Goal: Task Accomplishment & Management: Complete application form

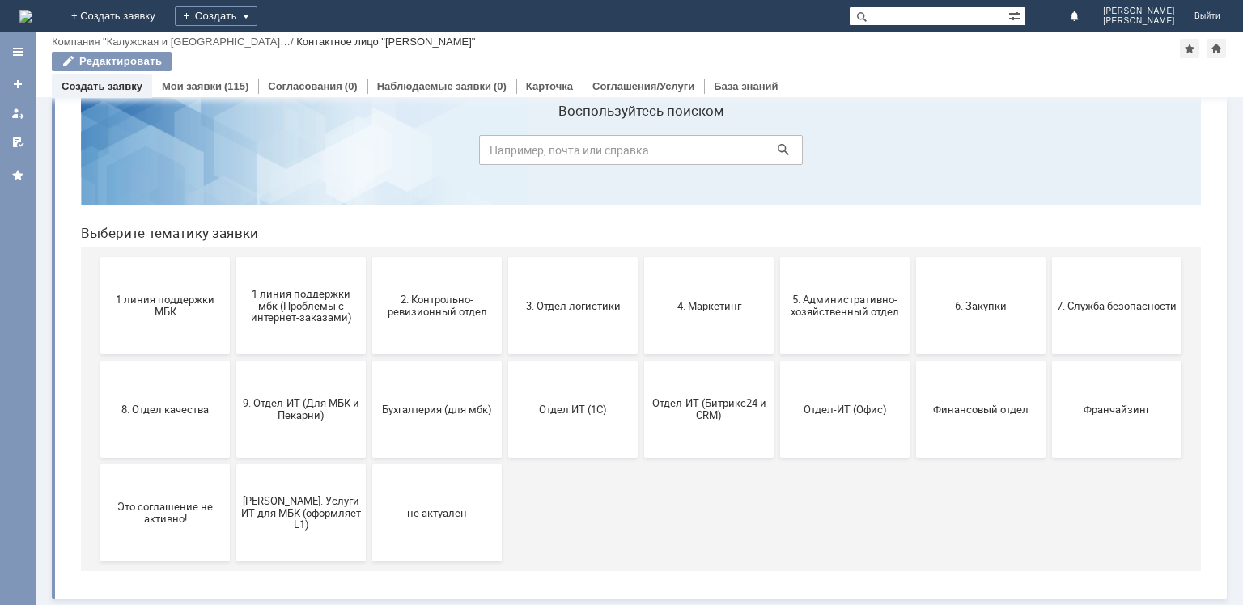
scroll to position [53, 0]
click at [257, 15] on div "Создать" at bounding box center [216, 15] width 83 height 19
click at [301, 48] on link "Заявка" at bounding box center [239, 48] width 123 height 19
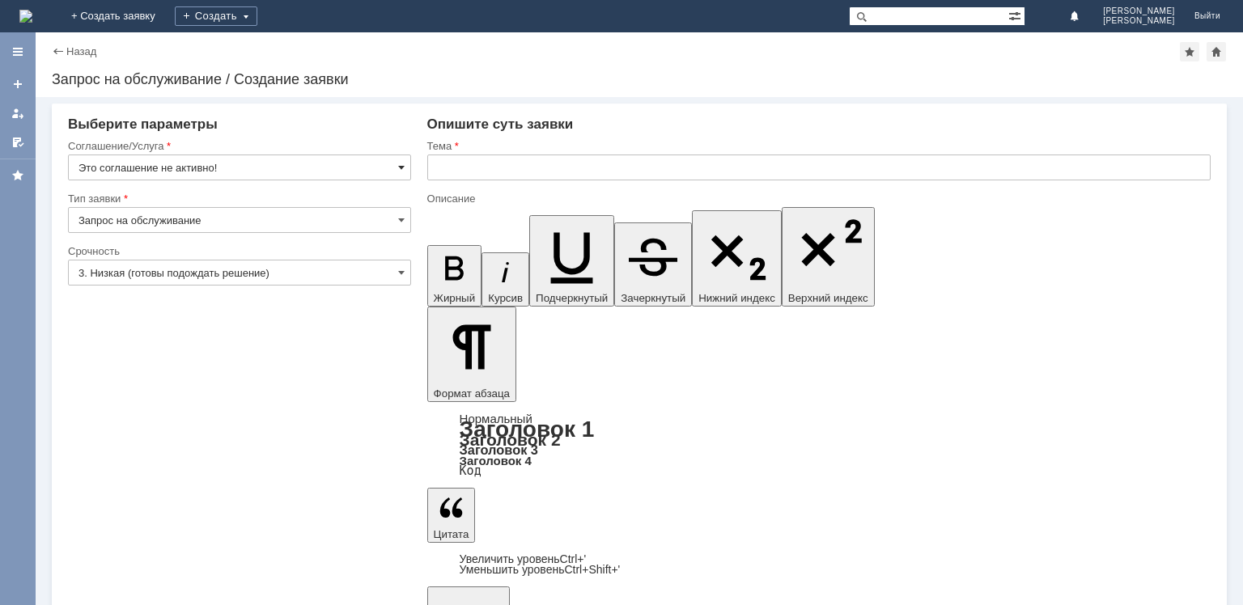
click at [400, 168] on span at bounding box center [401, 167] width 6 height 13
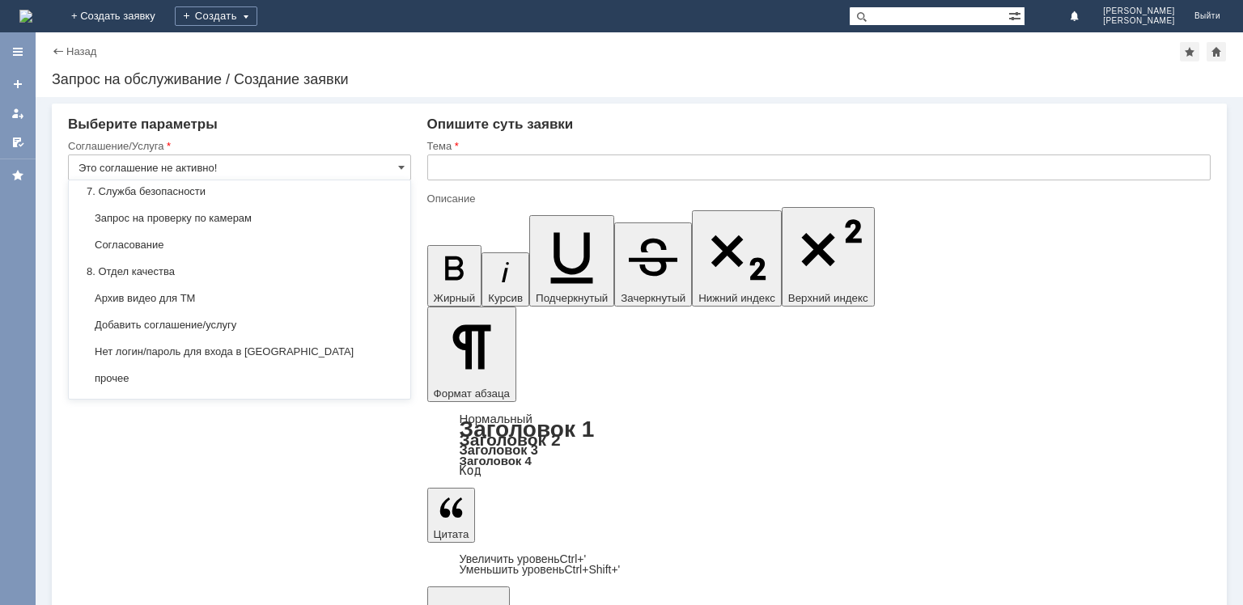
scroll to position [1301, 0]
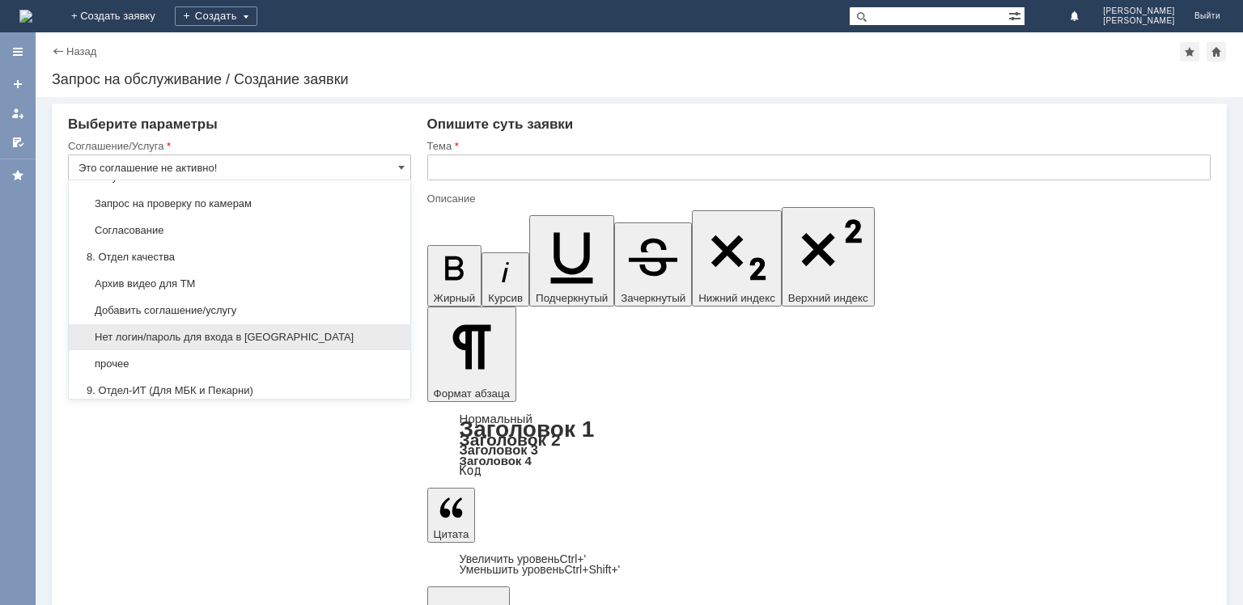
click at [292, 325] on div "Нет логин/пароль для входа в [GEOGRAPHIC_DATA]" at bounding box center [240, 338] width 342 height 26
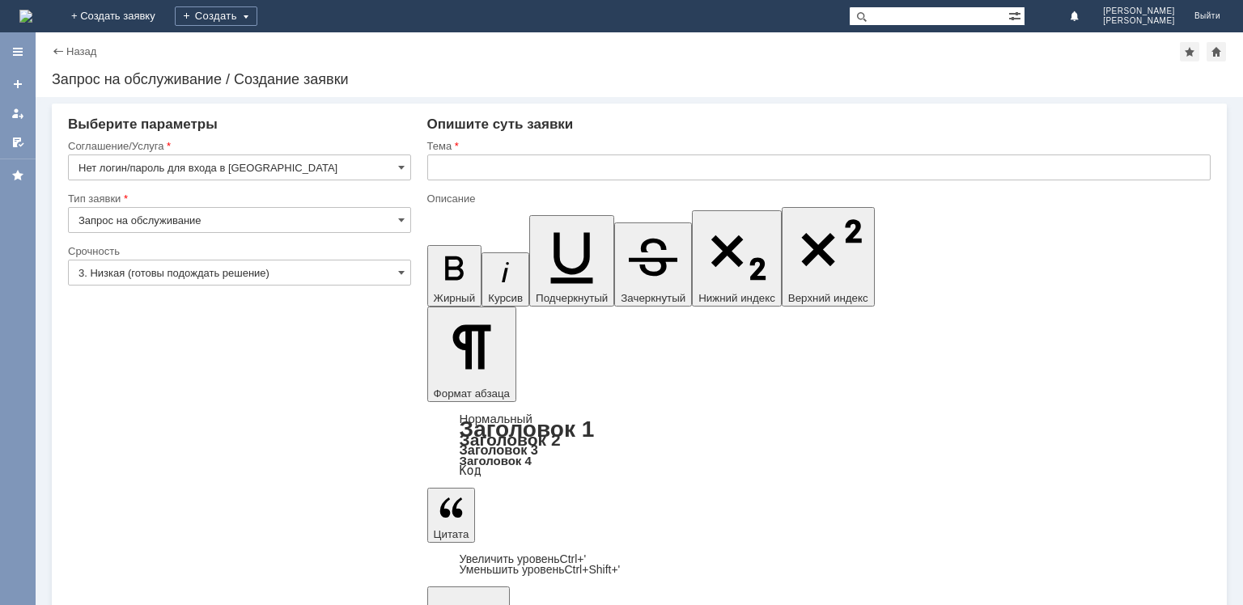
type input "Нет логин/пароль для входа в [GEOGRAPHIC_DATA]"
click at [397, 265] on input "3. Низкая (готовы подождать решение)" at bounding box center [239, 273] width 343 height 26
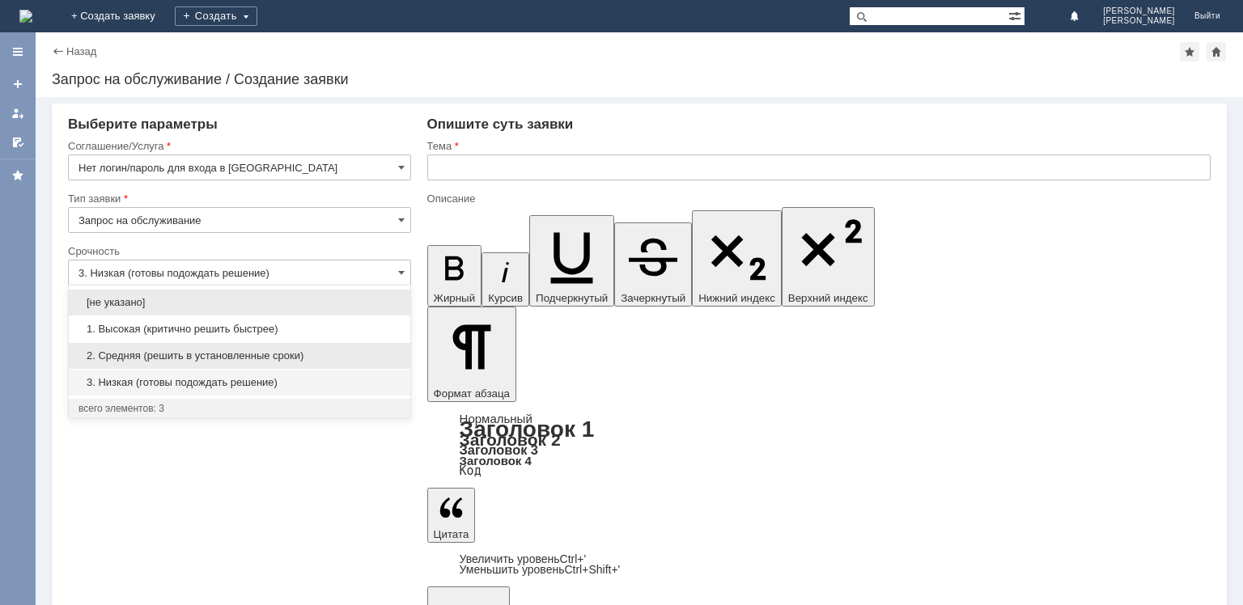
click at [257, 350] on span "2. Средняя (решить в установленные сроки)" at bounding box center [240, 356] width 322 height 13
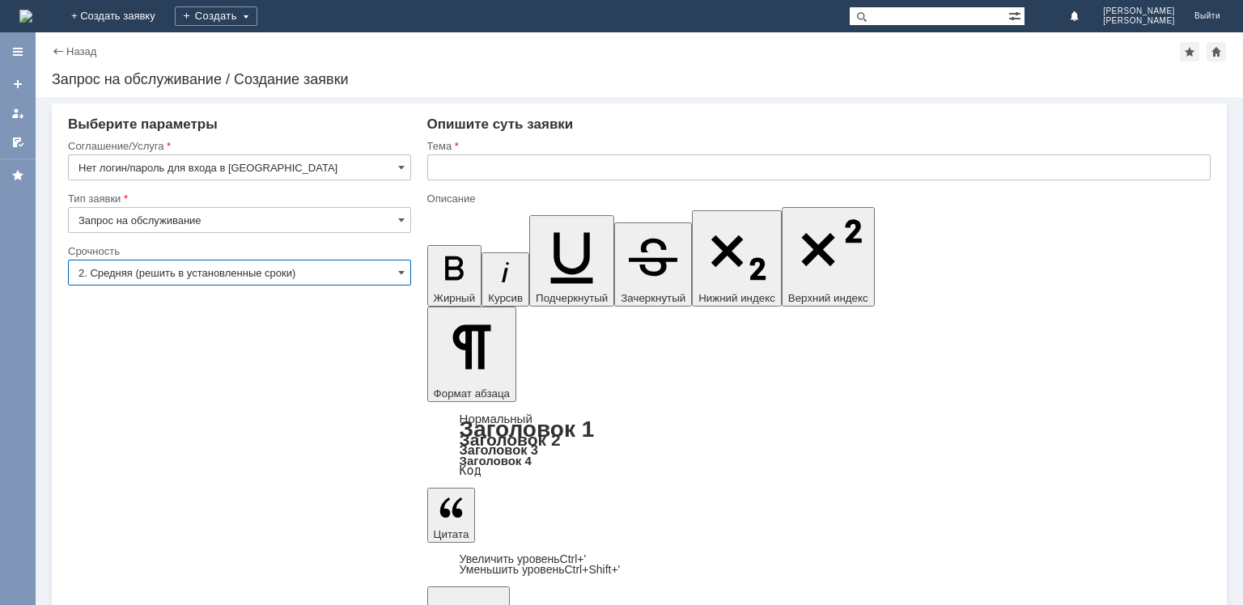
type input "2. Средняя (решить в установленные сроки)"
click at [448, 162] on input "text" at bounding box center [818, 168] width 783 height 26
type input "[PERSON_NAME] от SD новому директору"
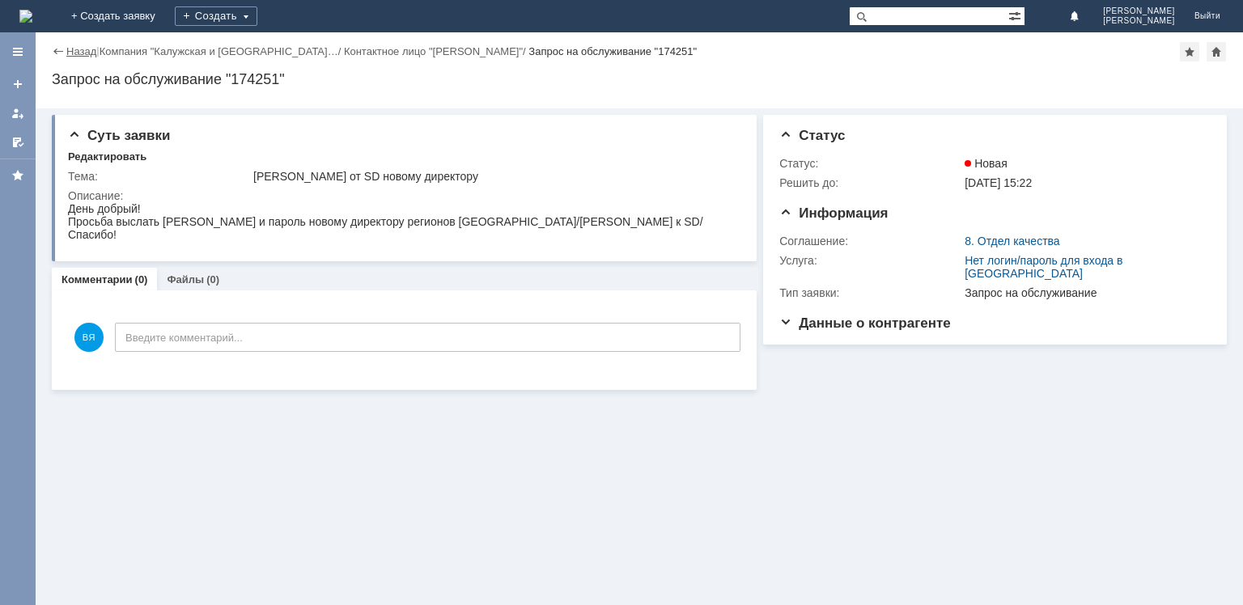
click at [86, 52] on link "Назад" at bounding box center [81, 51] width 30 height 12
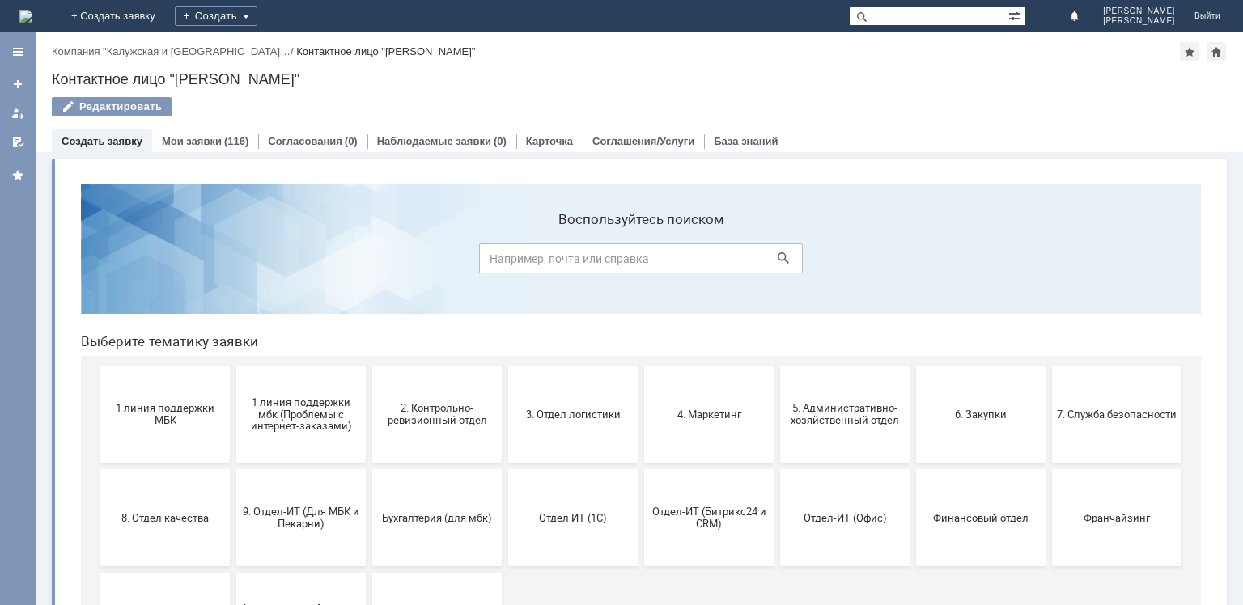
click at [230, 139] on div "(116)" at bounding box center [236, 141] width 24 height 12
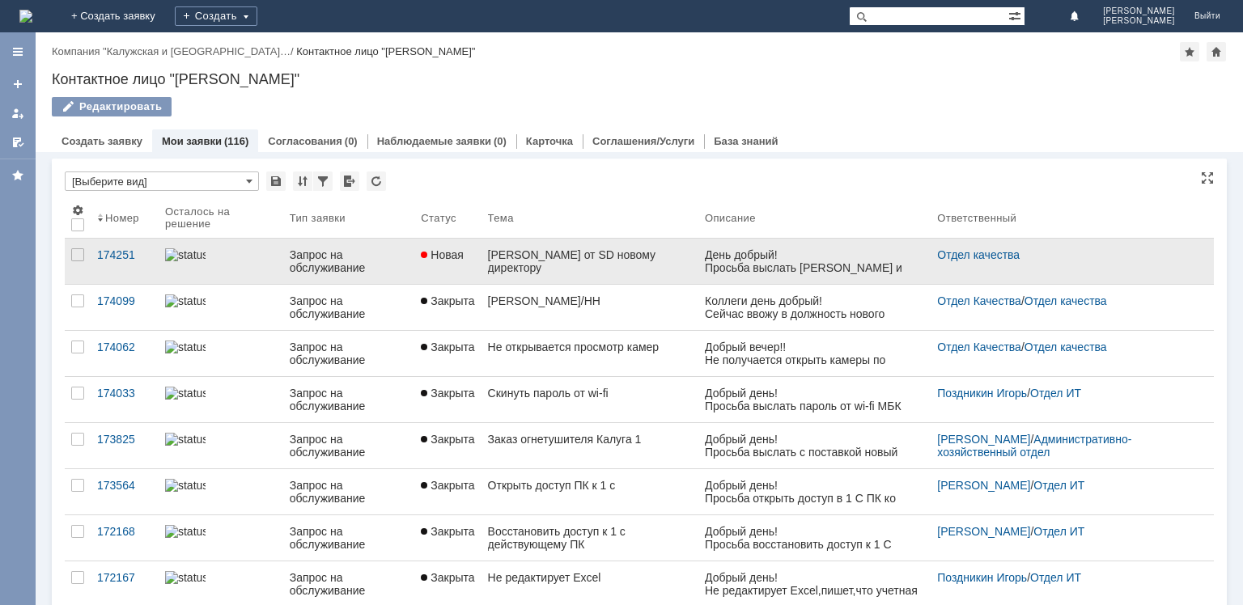
click at [579, 261] on div "[PERSON_NAME] от SD новому директору" at bounding box center [590, 261] width 204 height 26
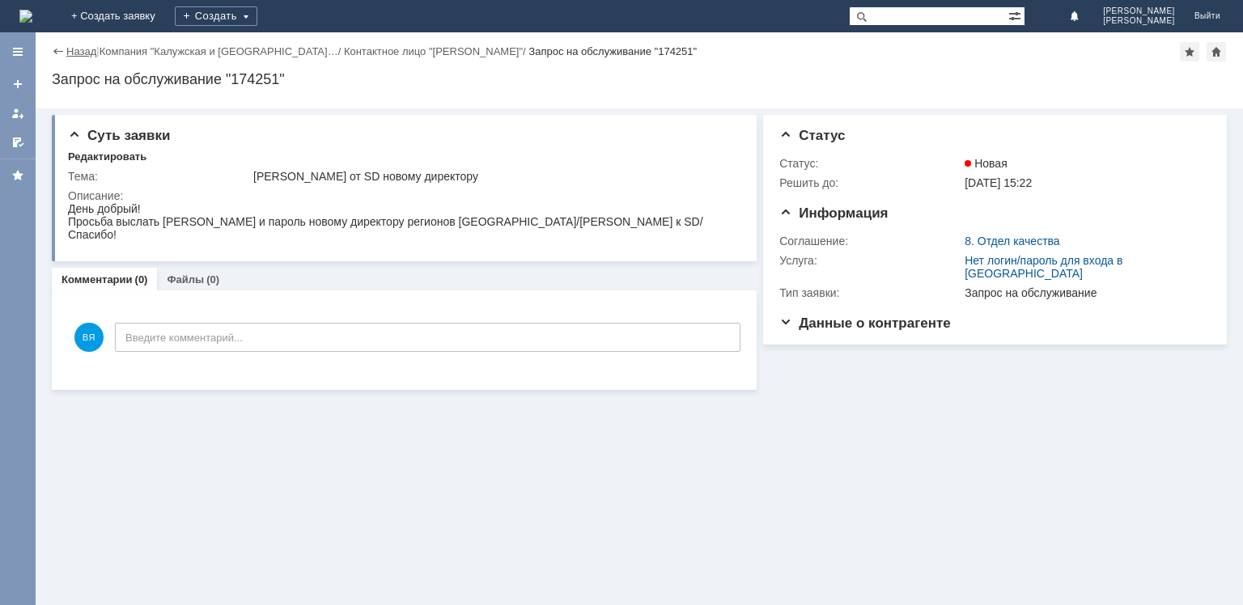
click at [80, 52] on link "Назад" at bounding box center [81, 51] width 30 height 12
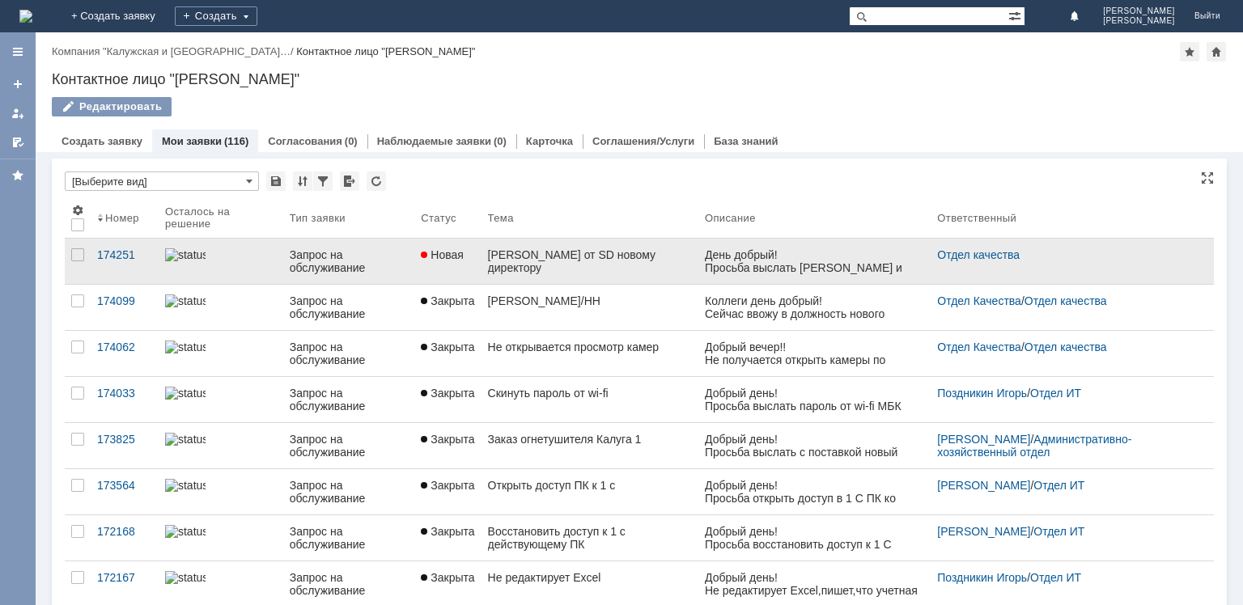
click at [567, 283] on link "[PERSON_NAME] от SD новому директору" at bounding box center [590, 261] width 217 height 45
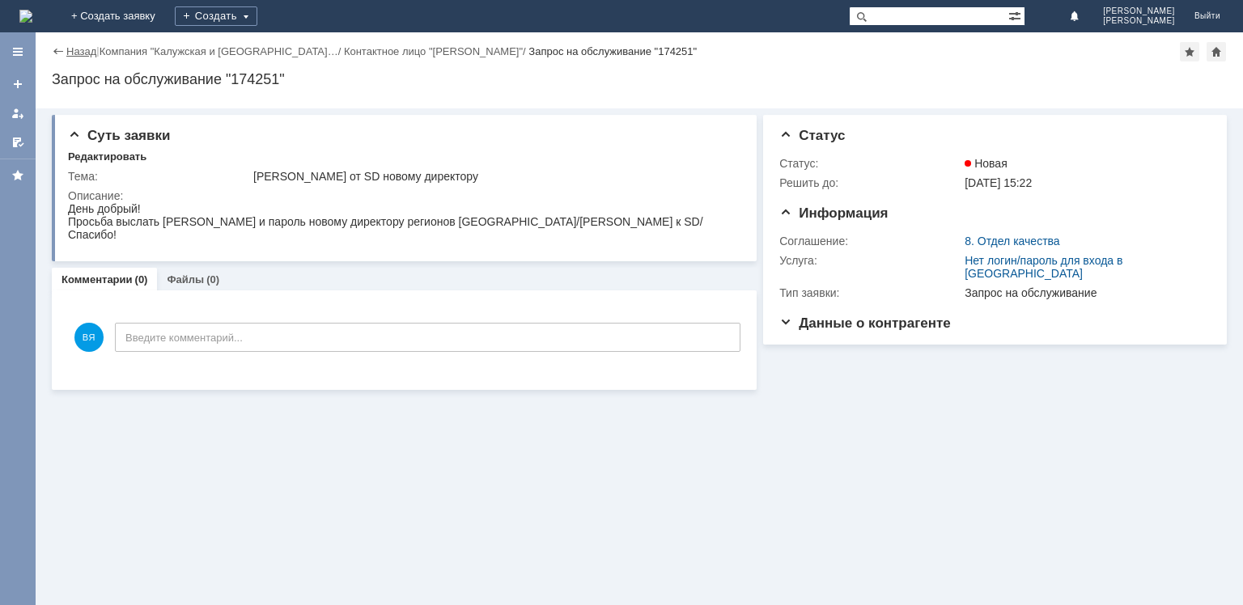
click at [74, 55] on link "Назад" at bounding box center [81, 51] width 30 height 12
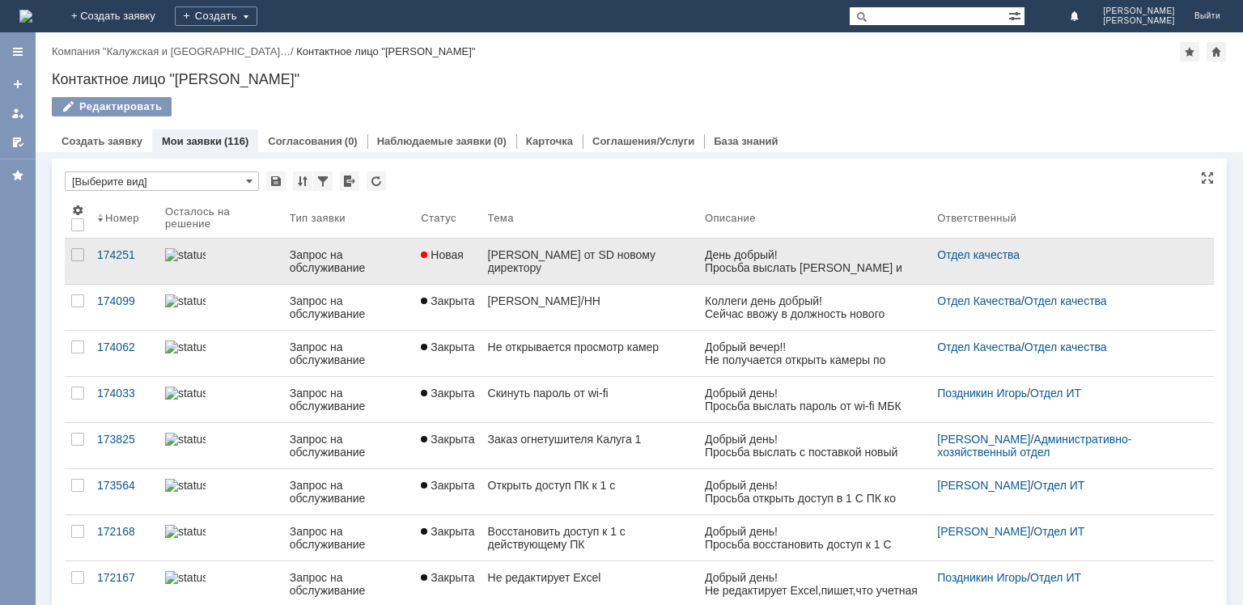
click at [450, 271] on link "Новая" at bounding box center [447, 261] width 66 height 45
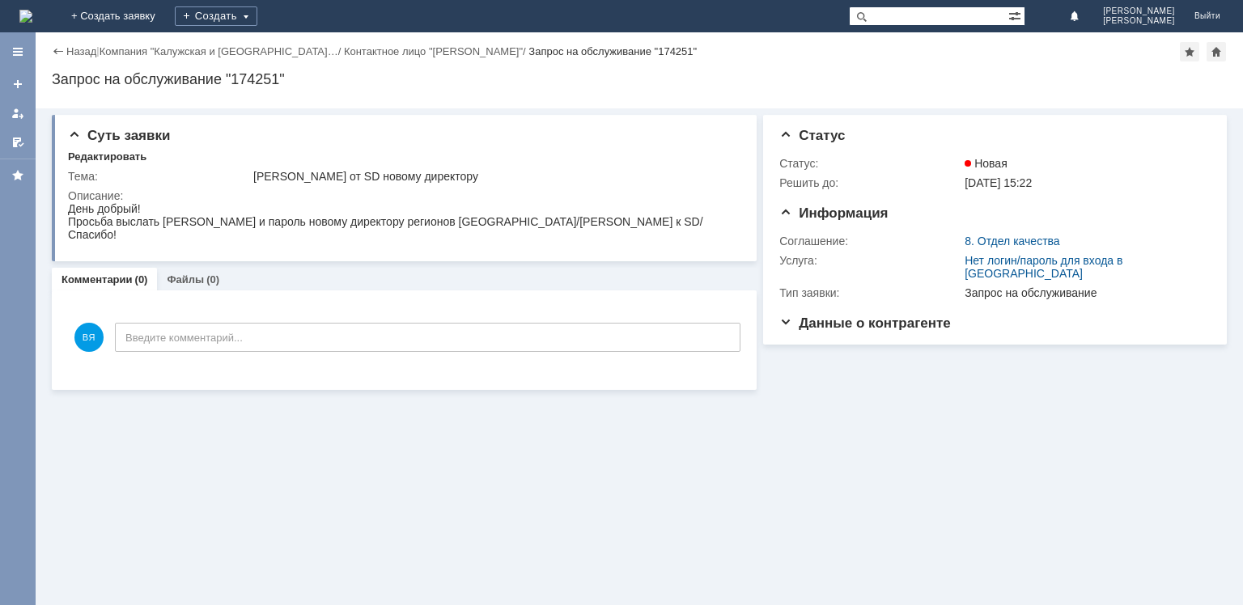
click at [78, 45] on div "Назад | Компания "Калужская и Тульская… / Контактное лицо "[PERSON_NAME]" / Зап…" at bounding box center [639, 51] width 1175 height 19
click at [78, 55] on link "Назад" at bounding box center [81, 51] width 30 height 12
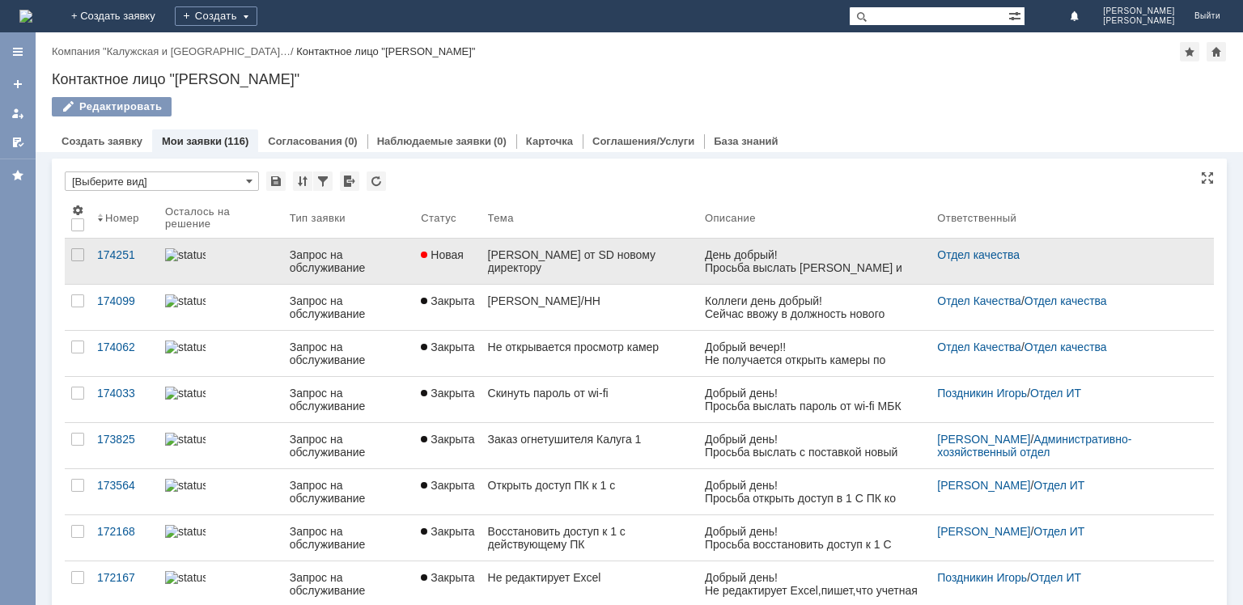
click at [563, 267] on link "[PERSON_NAME] от SD новому директору" at bounding box center [590, 261] width 217 height 45
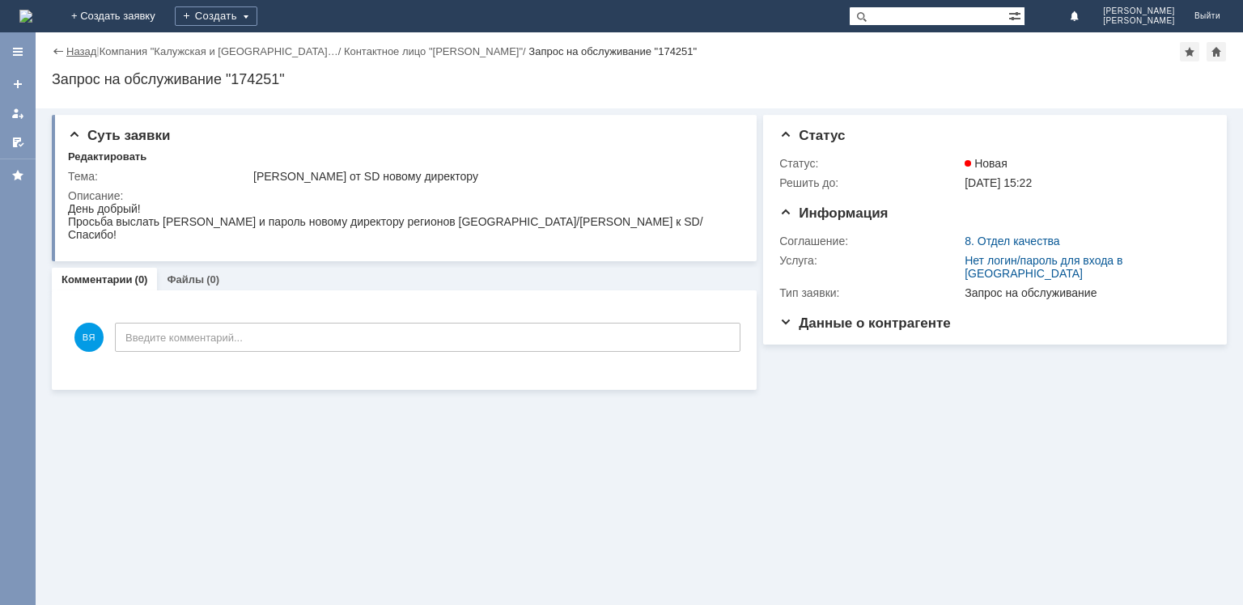
click at [80, 50] on link "Назад" at bounding box center [81, 51] width 30 height 12
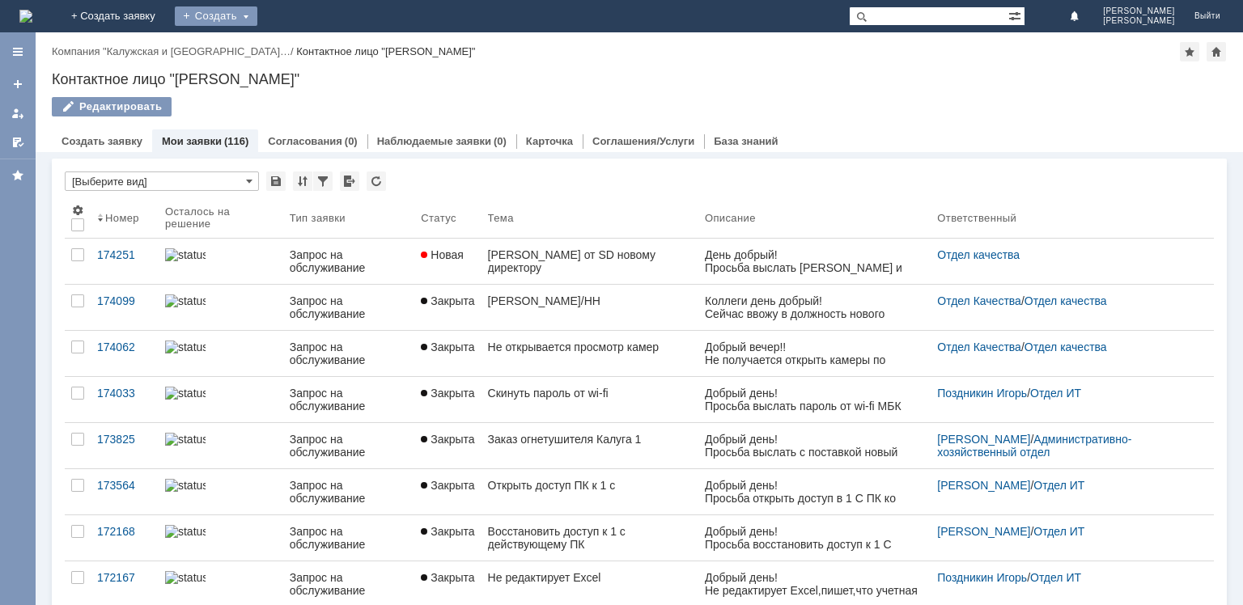
click at [257, 11] on div "Создать" at bounding box center [216, 15] width 83 height 19
click at [301, 39] on link "Заявка" at bounding box center [239, 48] width 123 height 19
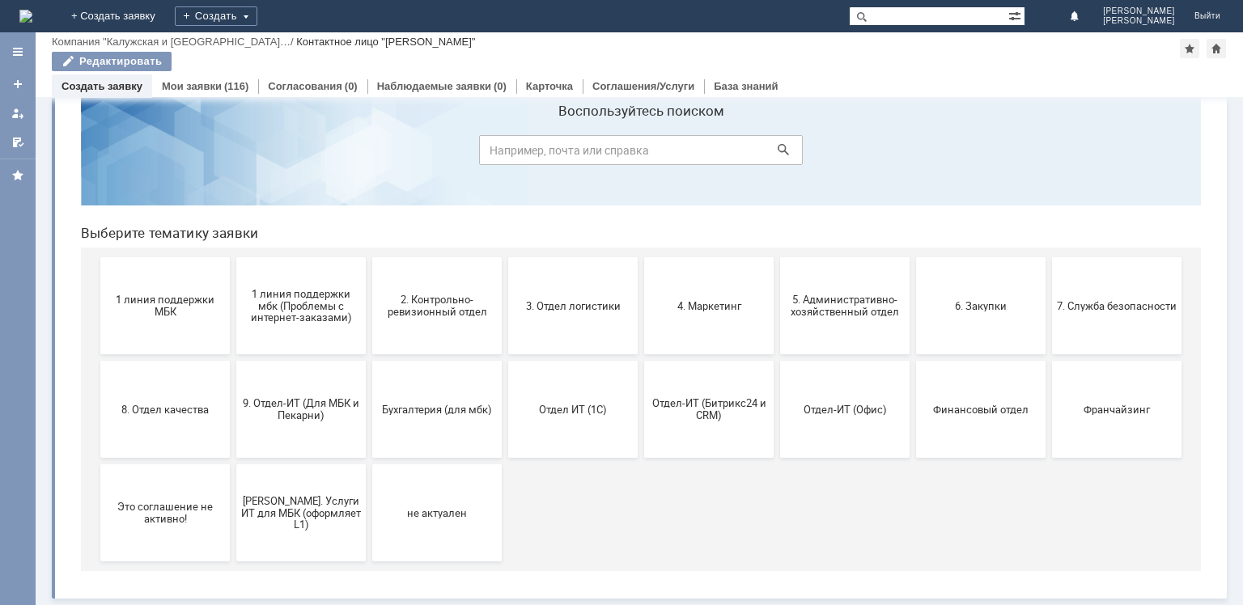
scroll to position [53, 0]
click at [176, 333] on button "1 линия поддержки МБК" at bounding box center [165, 305] width 130 height 97
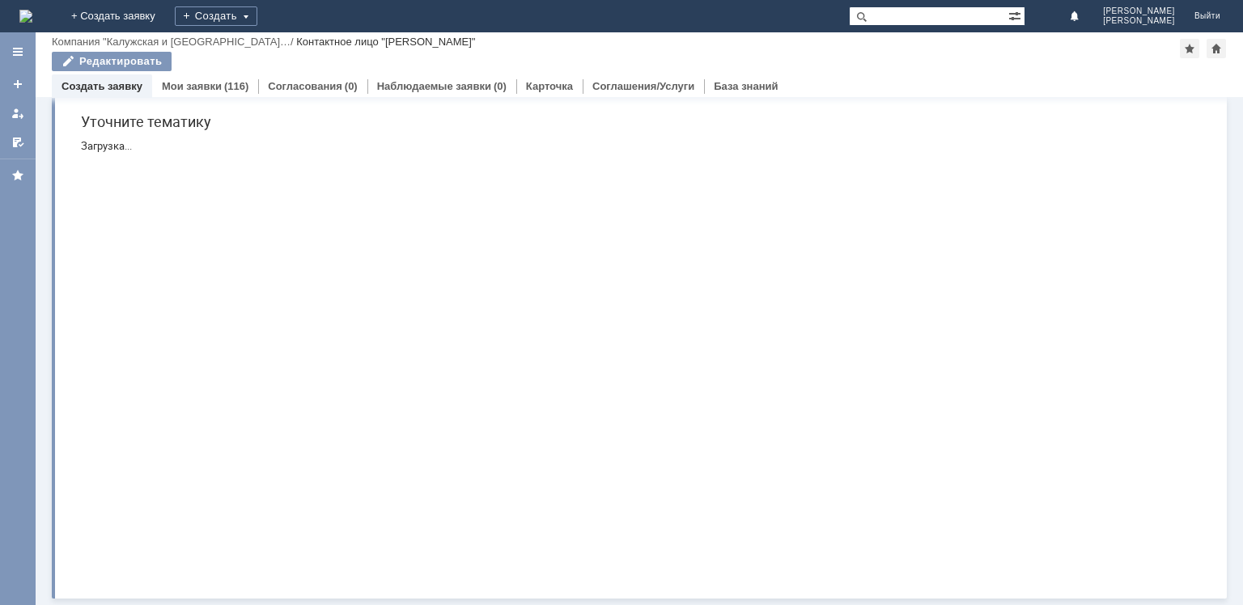
scroll to position [0, 0]
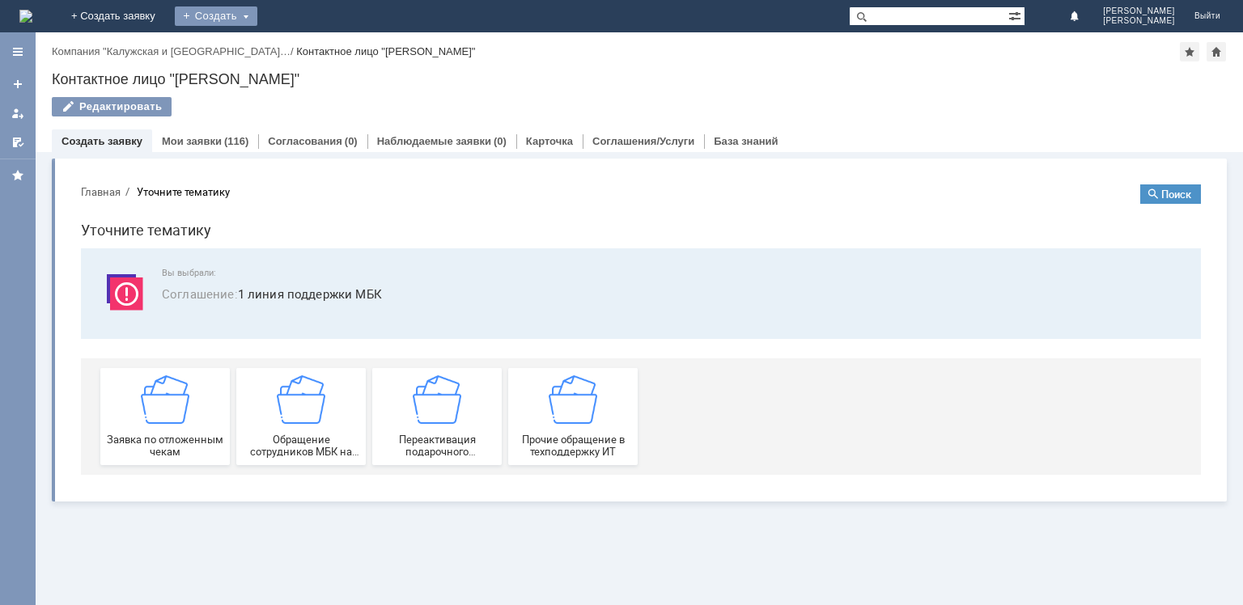
click at [257, 10] on div "Создать" at bounding box center [216, 15] width 83 height 19
click at [301, 46] on link "Заявка" at bounding box center [239, 48] width 123 height 19
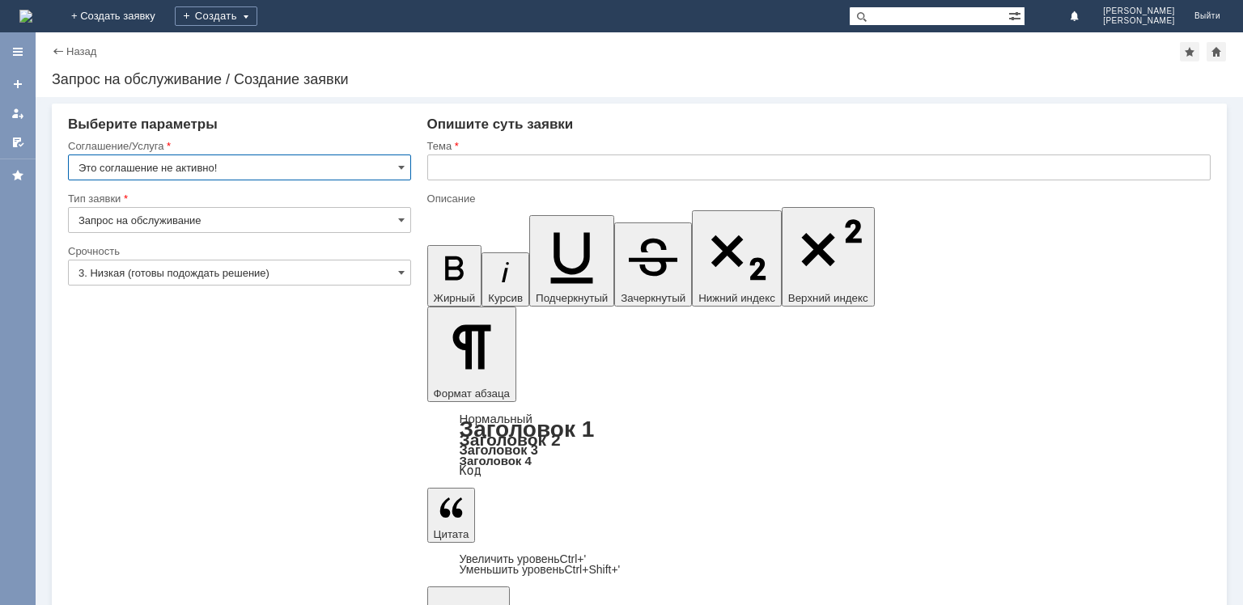
click at [398, 159] on input "Это соглашение не активно!" at bounding box center [239, 168] width 343 height 26
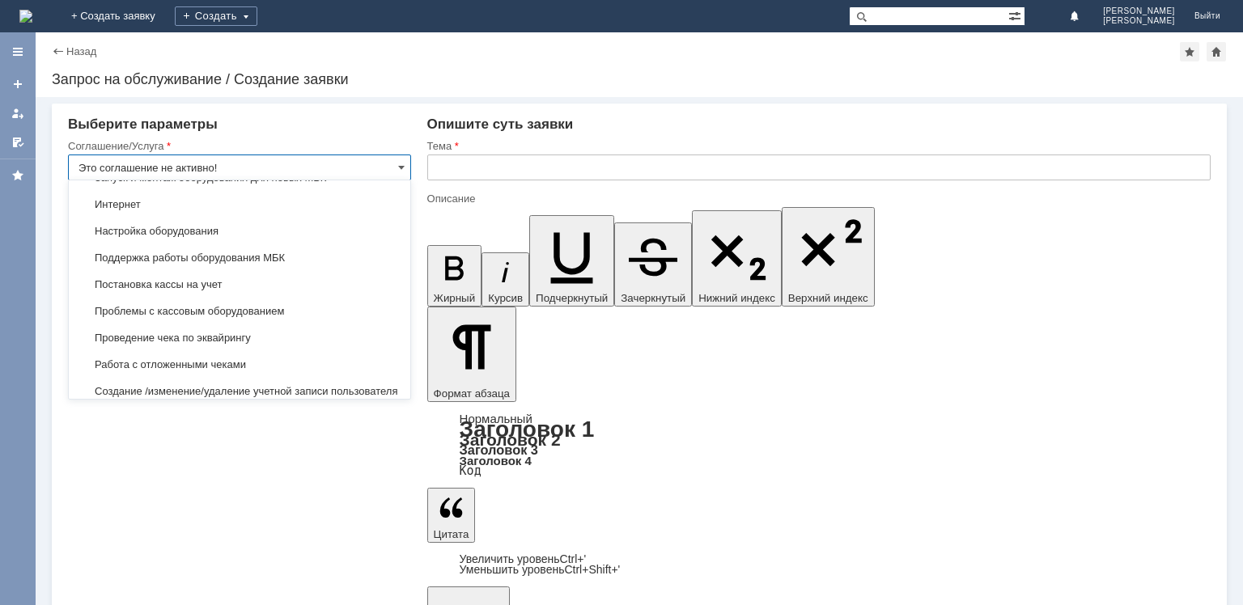
scroll to position [1678, 0]
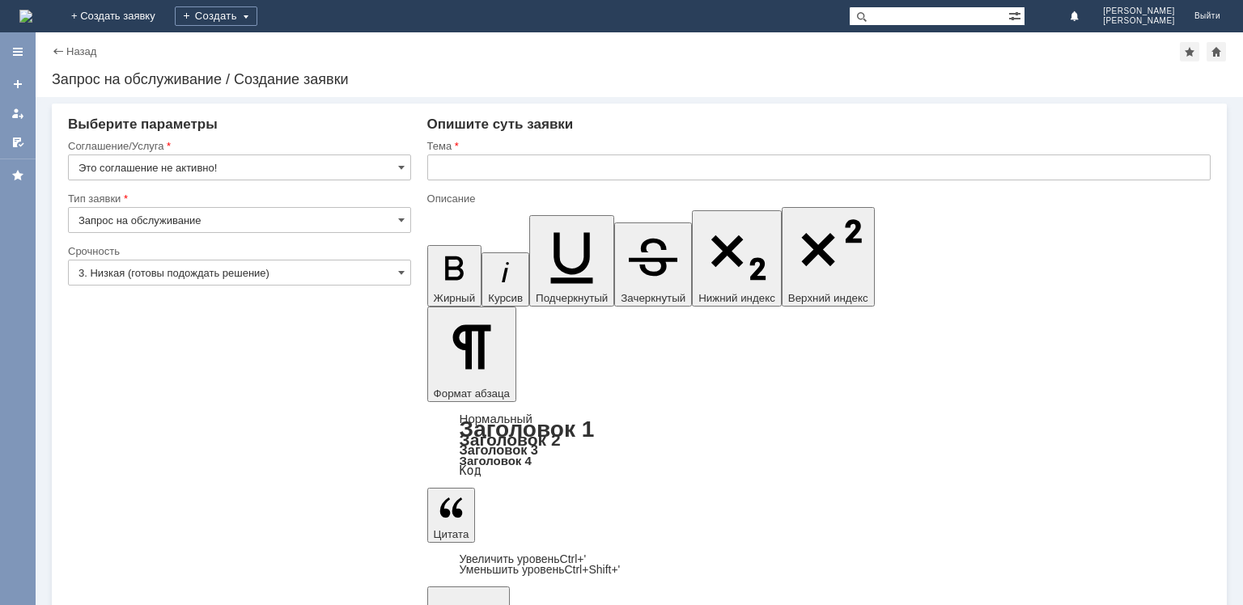
type input "Это соглашение не активно!"
click at [402, 177] on input "Это соглашение не активно!" at bounding box center [239, 168] width 343 height 26
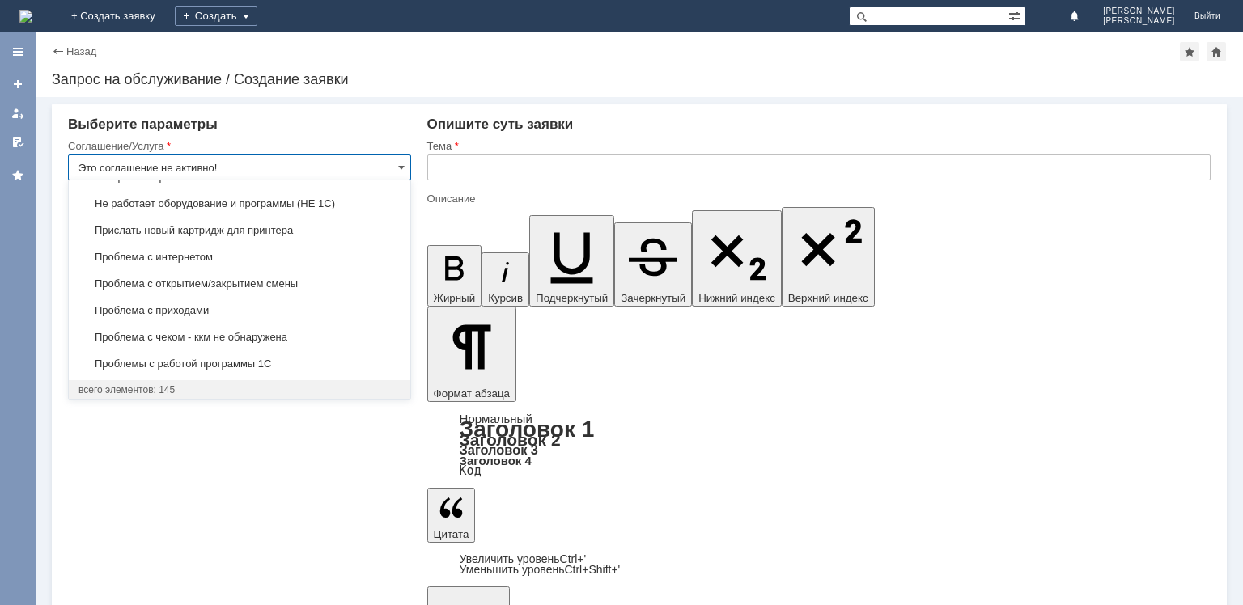
scroll to position [3890, 0]
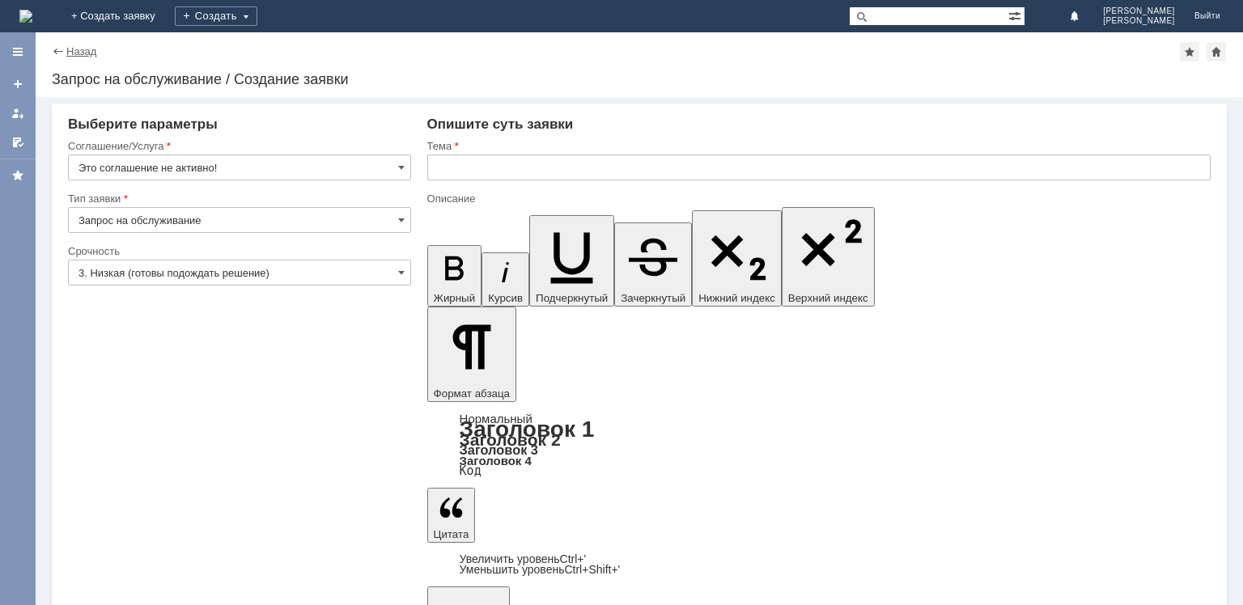
click at [81, 54] on link "Назад" at bounding box center [81, 51] width 30 height 12
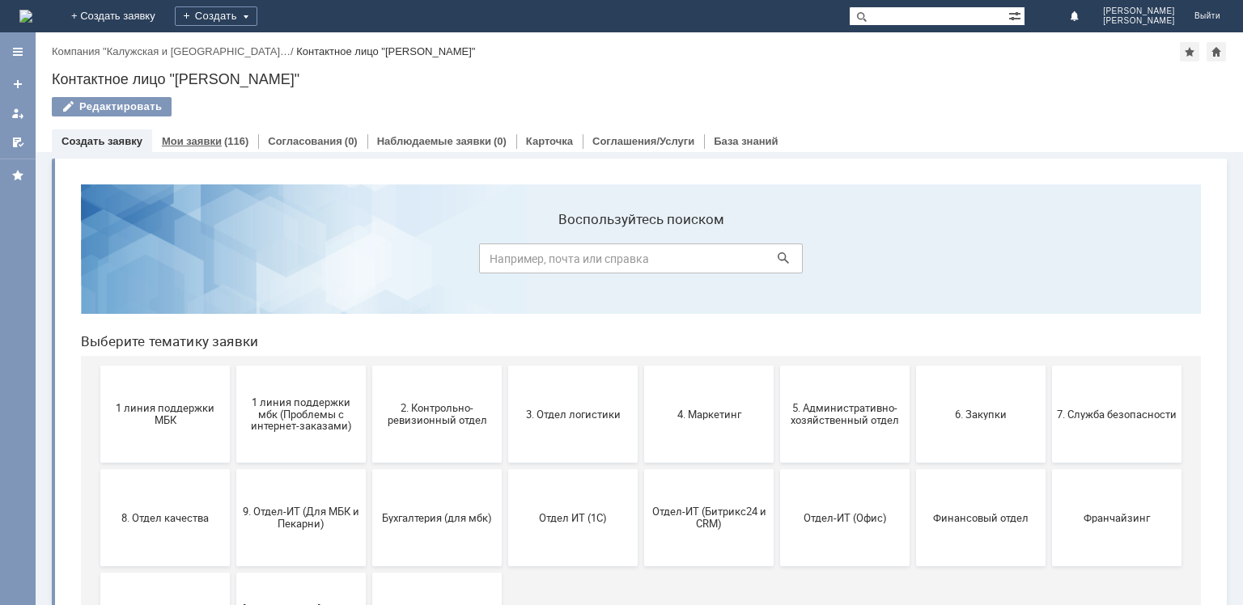
click at [201, 134] on div "Мои заявки (116)" at bounding box center [205, 141] width 106 height 23
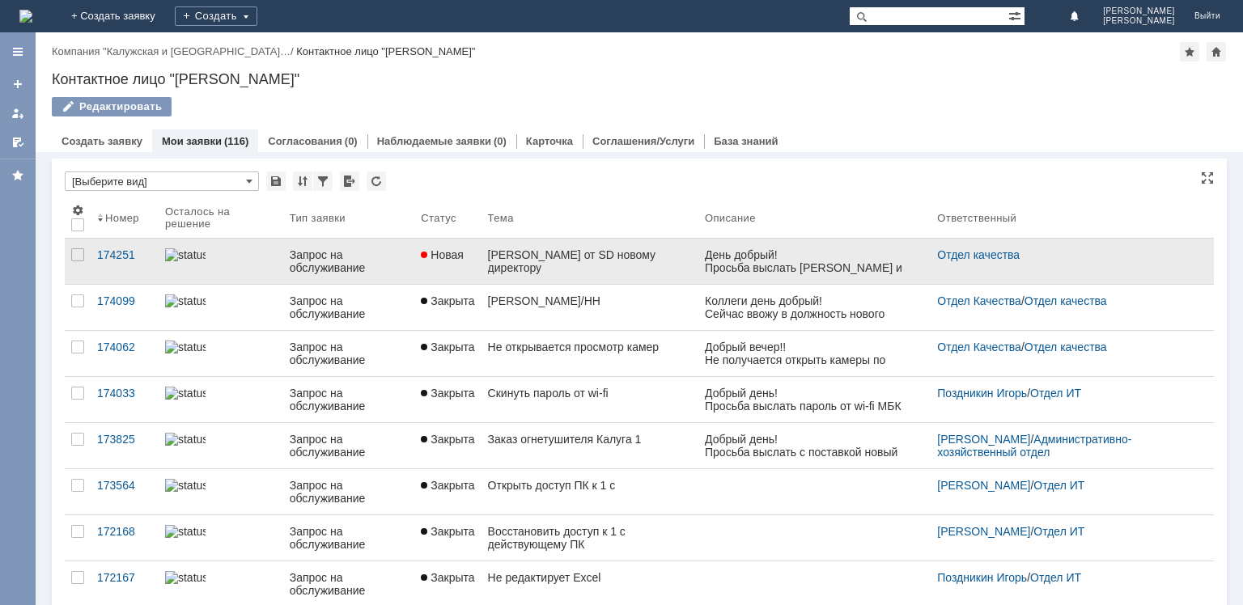
click at [486, 270] on link "[PERSON_NAME] от SD новому директору" at bounding box center [590, 261] width 217 height 45
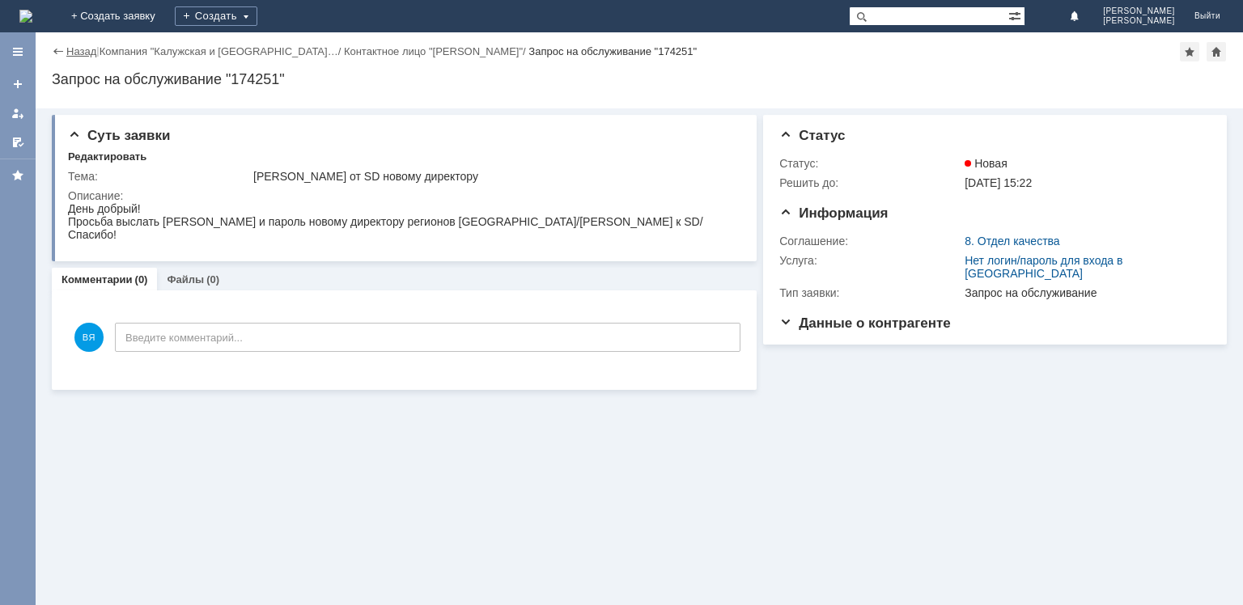
click at [75, 46] on link "Назад" at bounding box center [81, 51] width 30 height 12
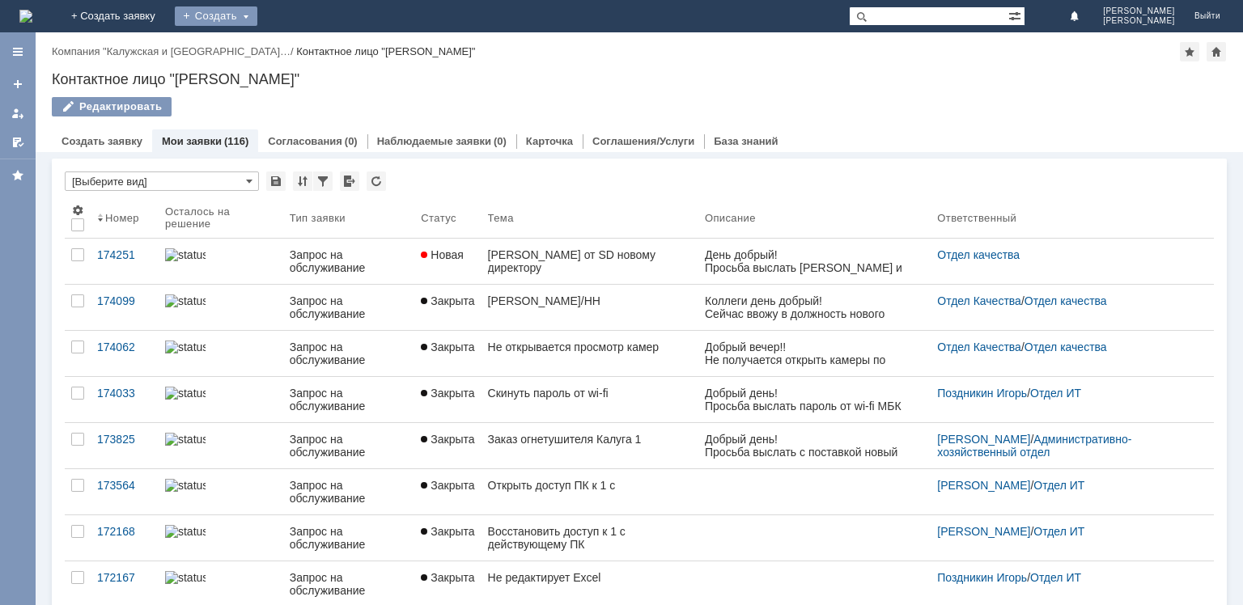
click at [257, 15] on div "Создать" at bounding box center [216, 15] width 83 height 19
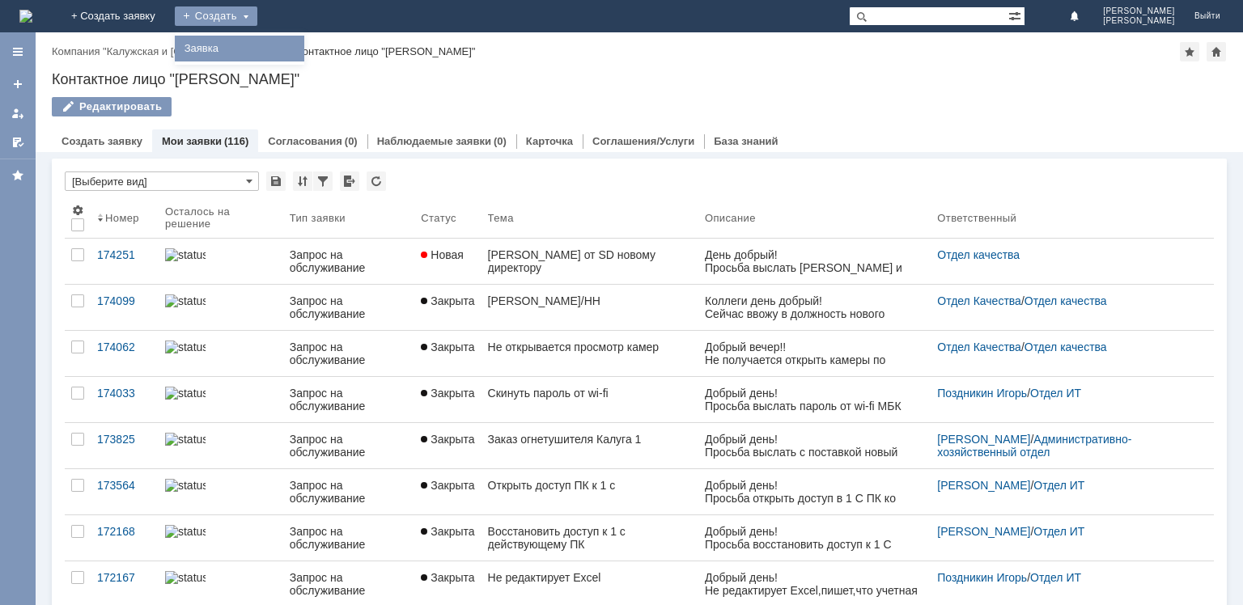
click at [301, 49] on link "Заявка" at bounding box center [239, 48] width 123 height 19
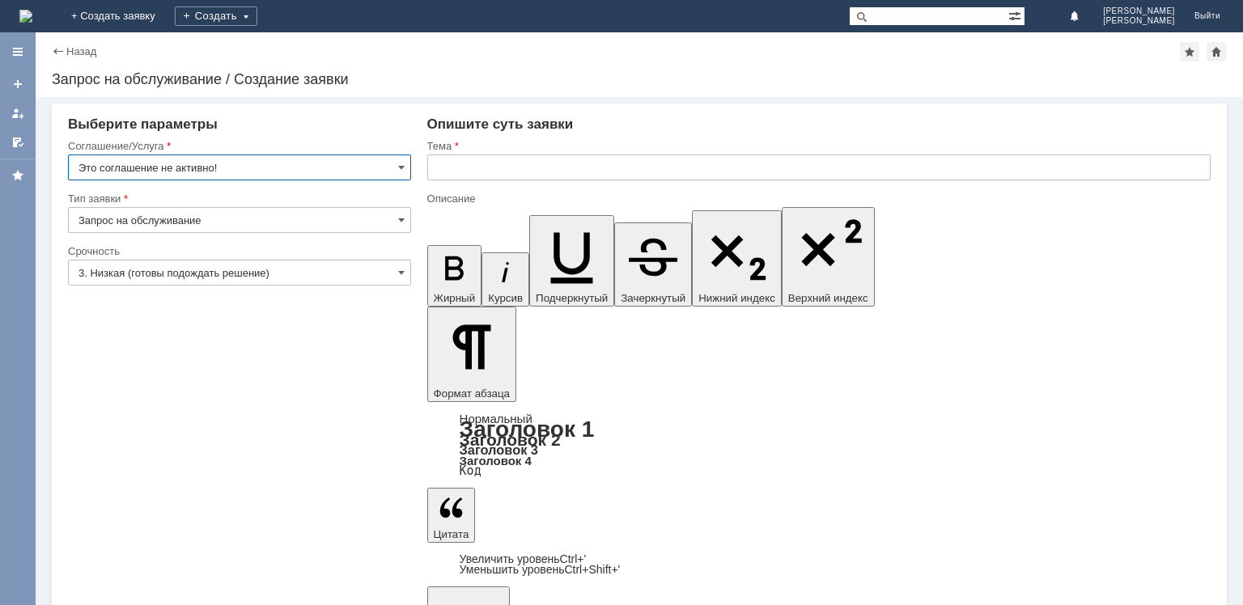
click at [394, 162] on input "Это соглашение не активно!" at bounding box center [239, 168] width 343 height 26
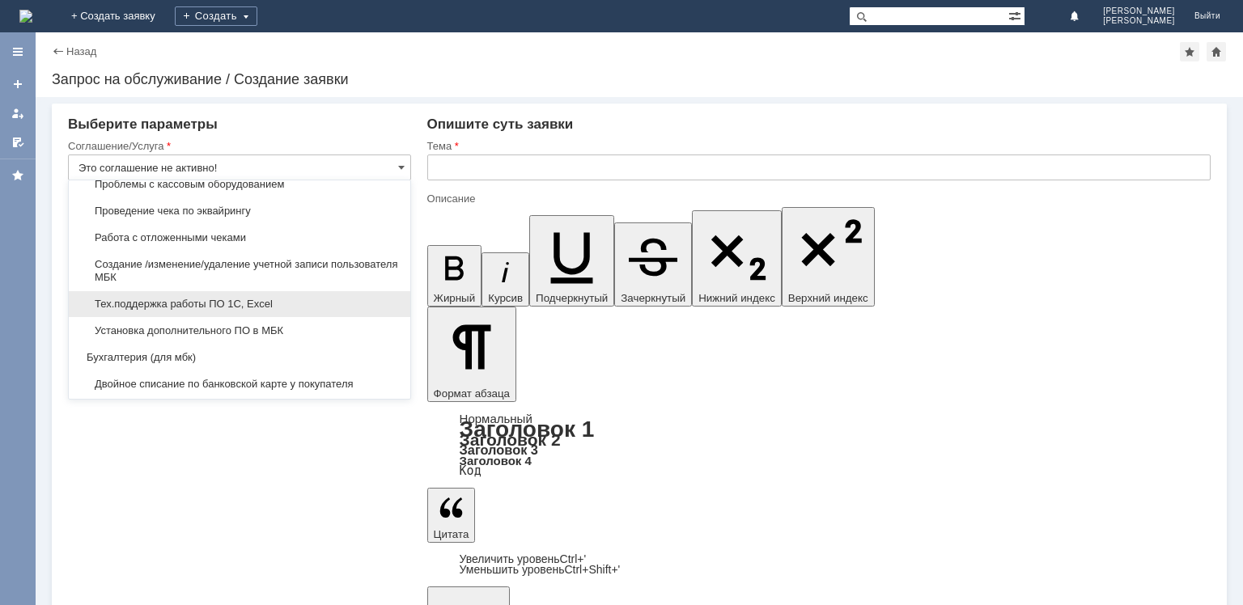
click at [278, 301] on div "Тех.поддержка работы ПО 1С, Excel" at bounding box center [240, 304] width 342 height 26
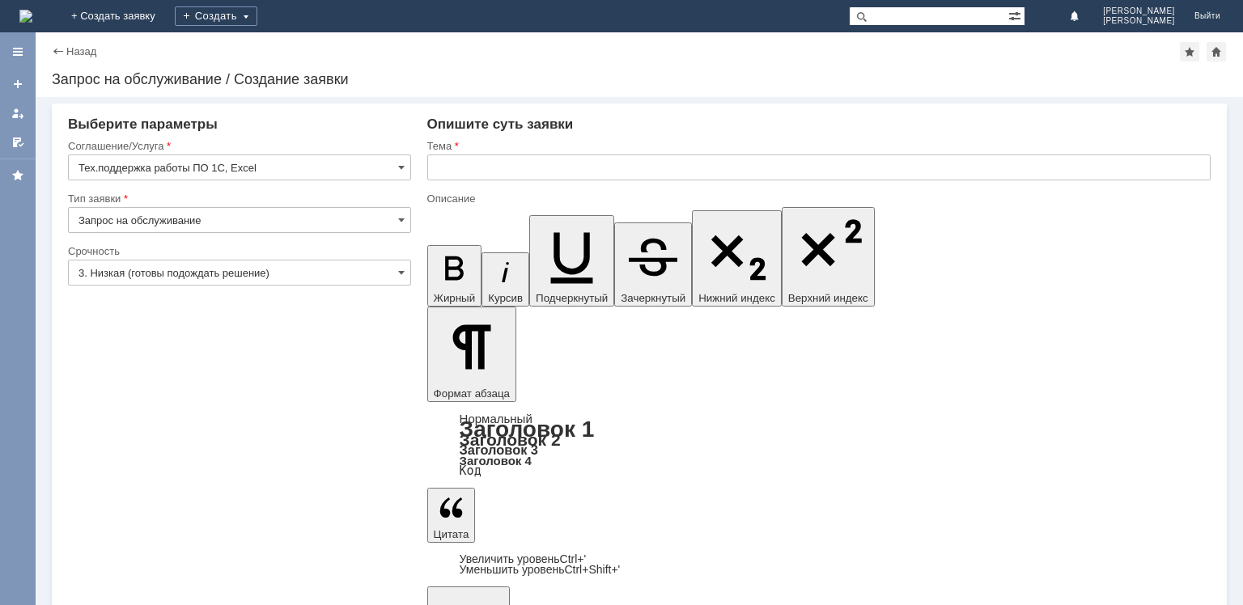
type input "Тех.поддержка работы ПО 1С, Excel"
click at [343, 282] on input "3. Низкая (готовы подождать решение)" at bounding box center [239, 273] width 343 height 26
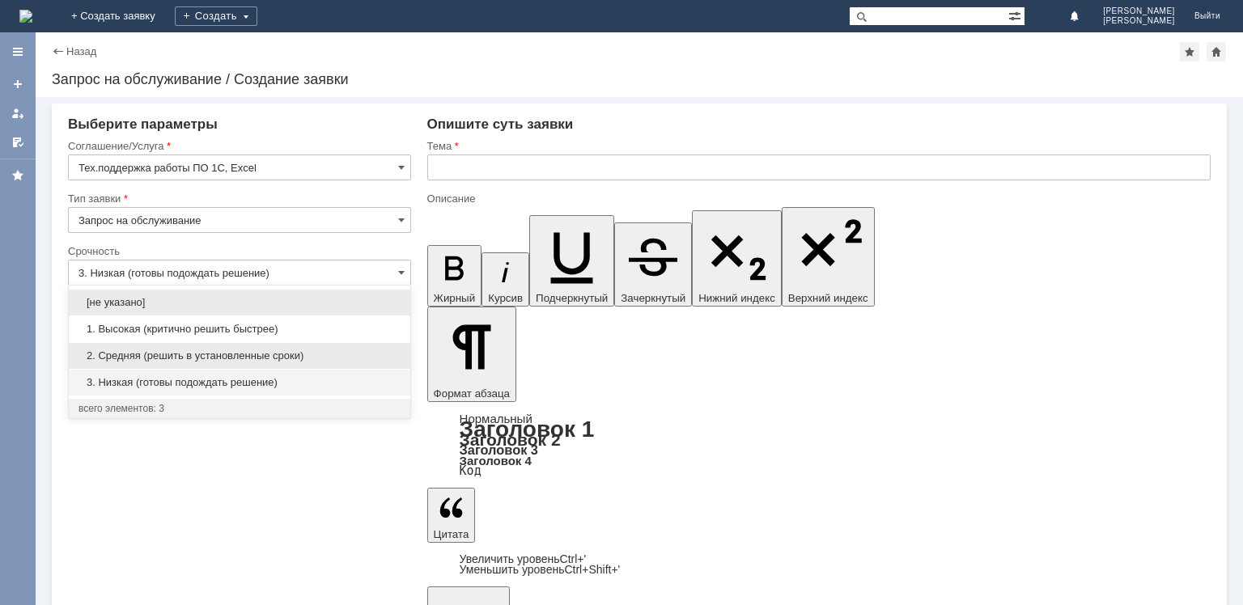
click at [271, 353] on span "2. Средняя (решить в установленные сроки)" at bounding box center [240, 356] width 322 height 13
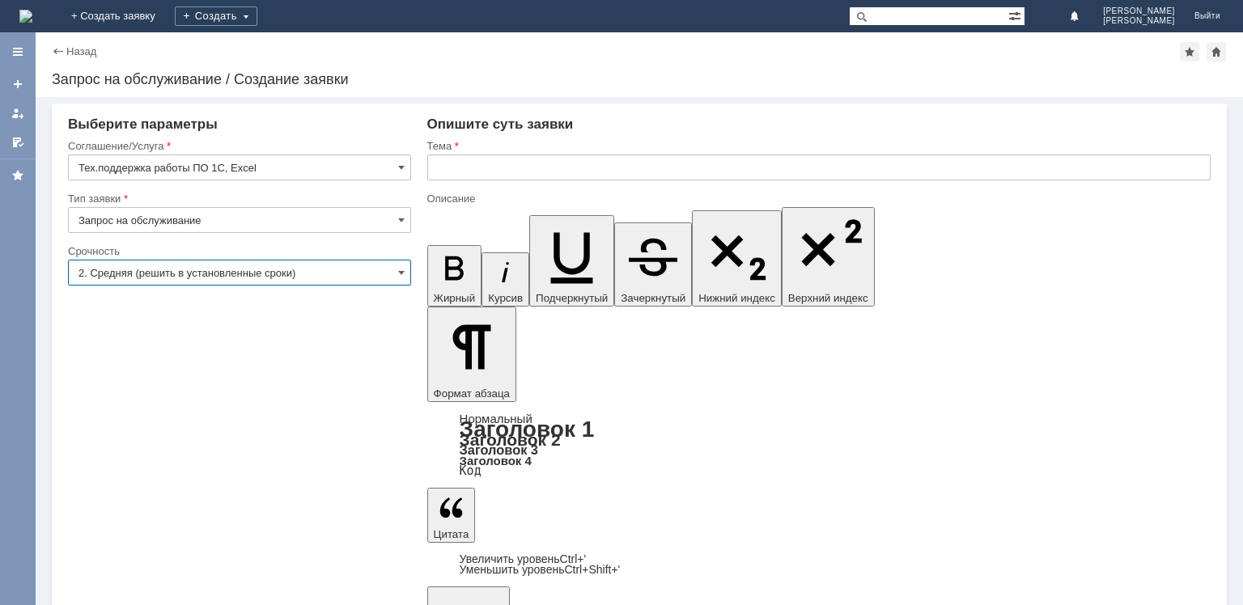
type input "2. Средняя (решить в установленные сроки)"
click at [489, 180] on input "text" at bounding box center [818, 168] width 783 height 26
type input "Смена языка при входе в 1 С"
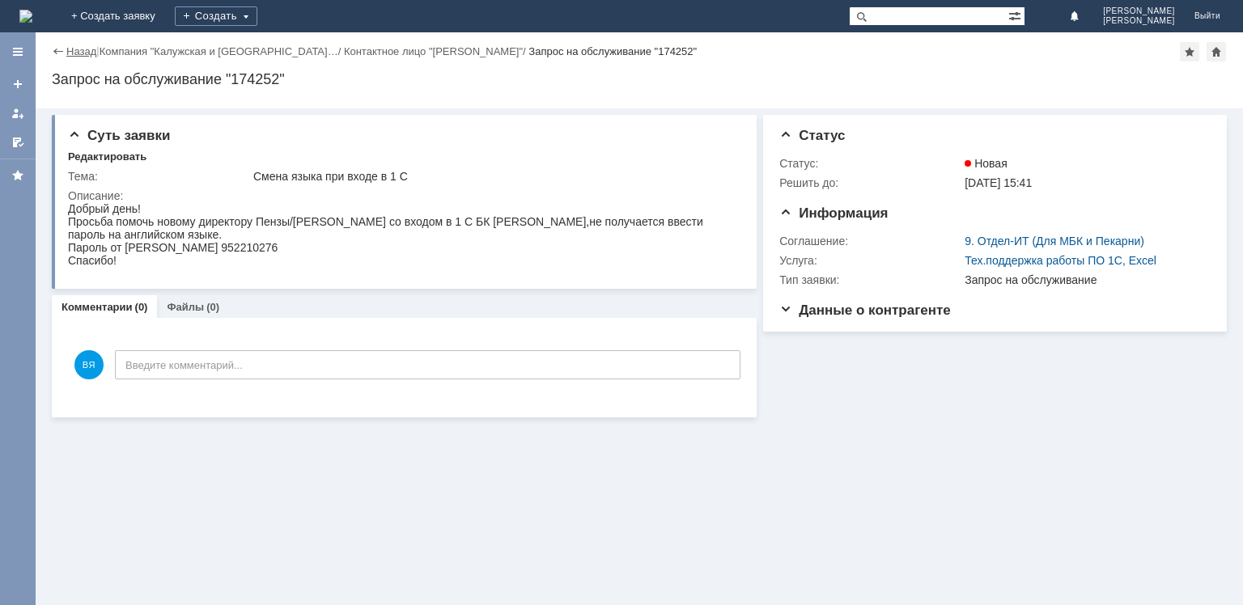
click at [80, 49] on link "Назад" at bounding box center [81, 51] width 30 height 12
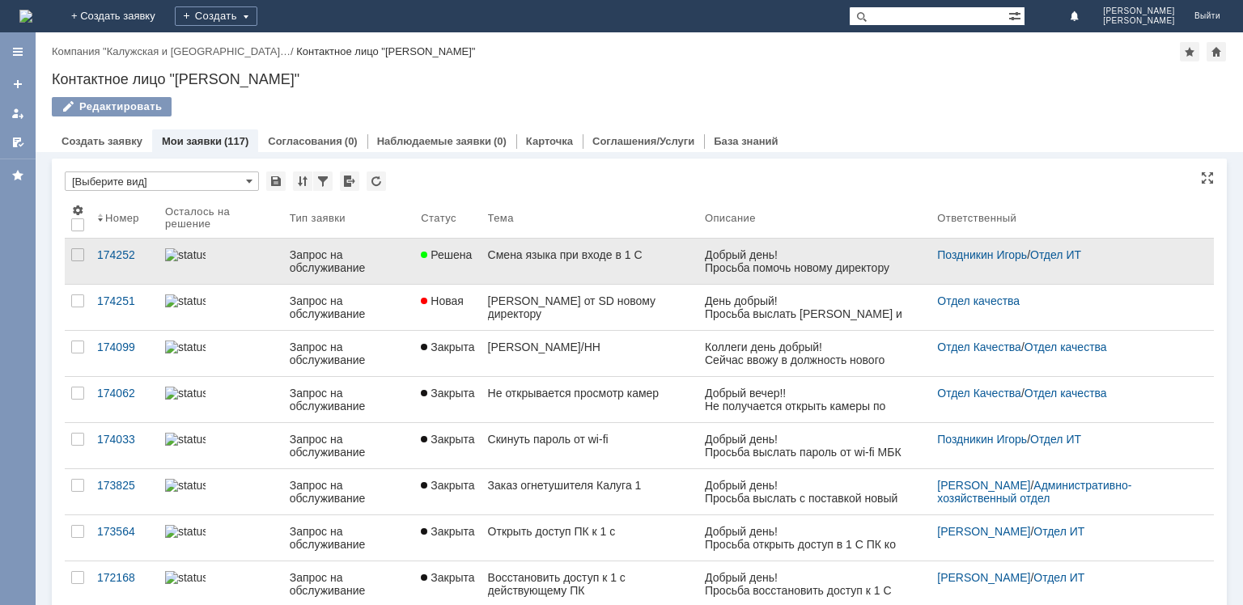
click at [486, 259] on link "Смена языка при входе в 1 С" at bounding box center [590, 261] width 217 height 45
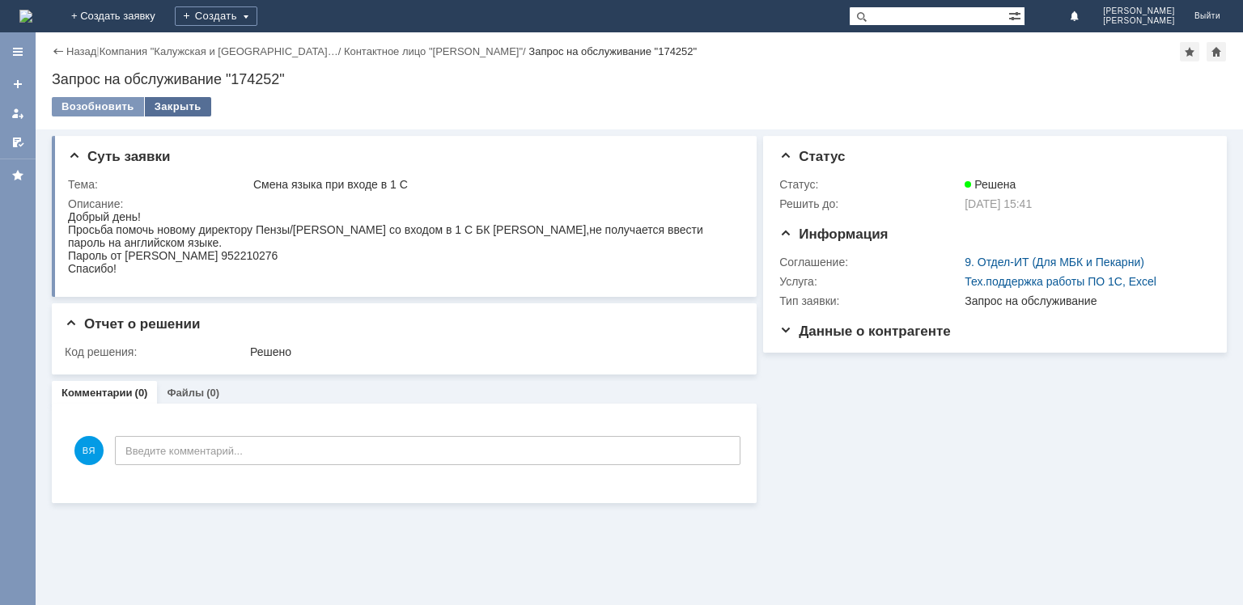
click at [177, 100] on div "Закрыть" at bounding box center [178, 106] width 66 height 19
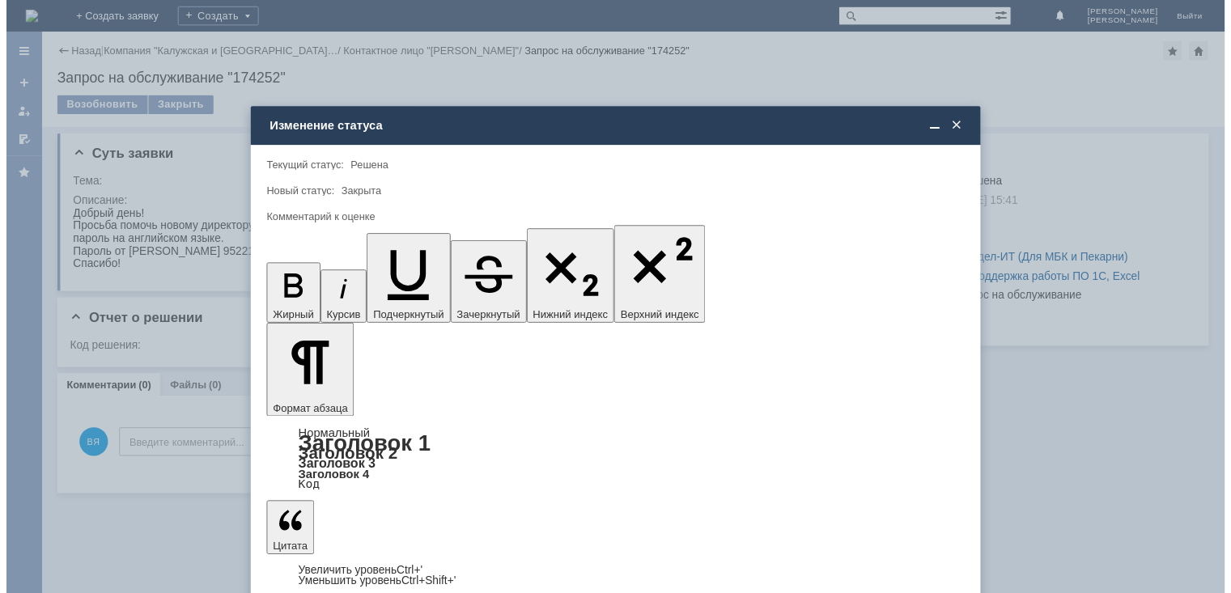
scroll to position [19, 0]
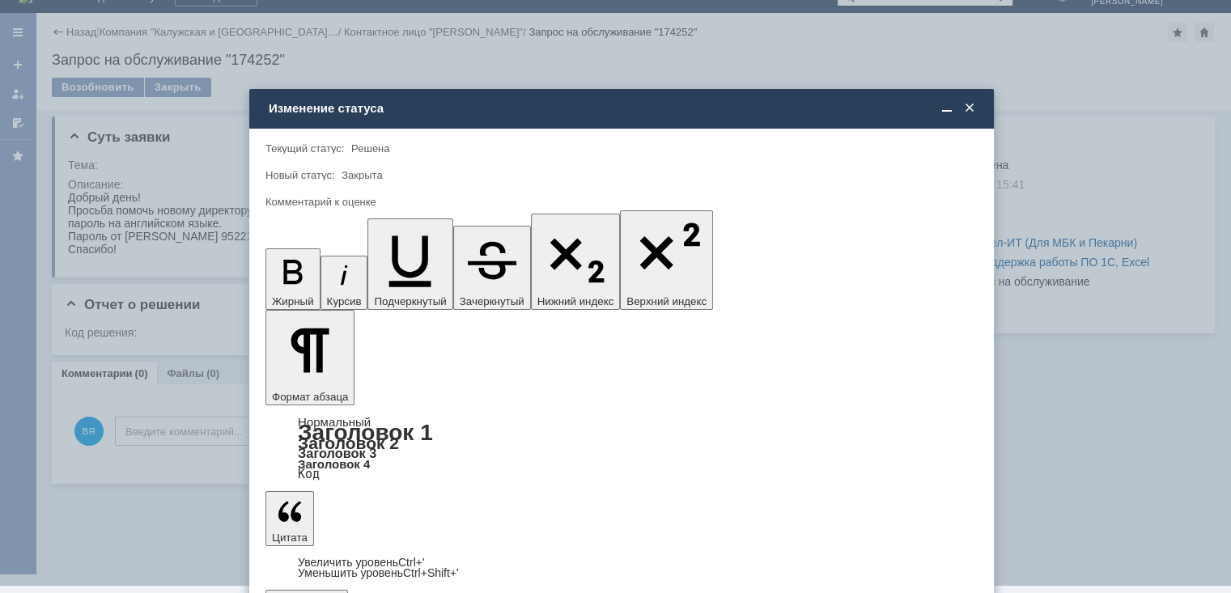
click at [346, 553] on span "5 - Отлично" at bounding box center [621, 557] width 691 height 13
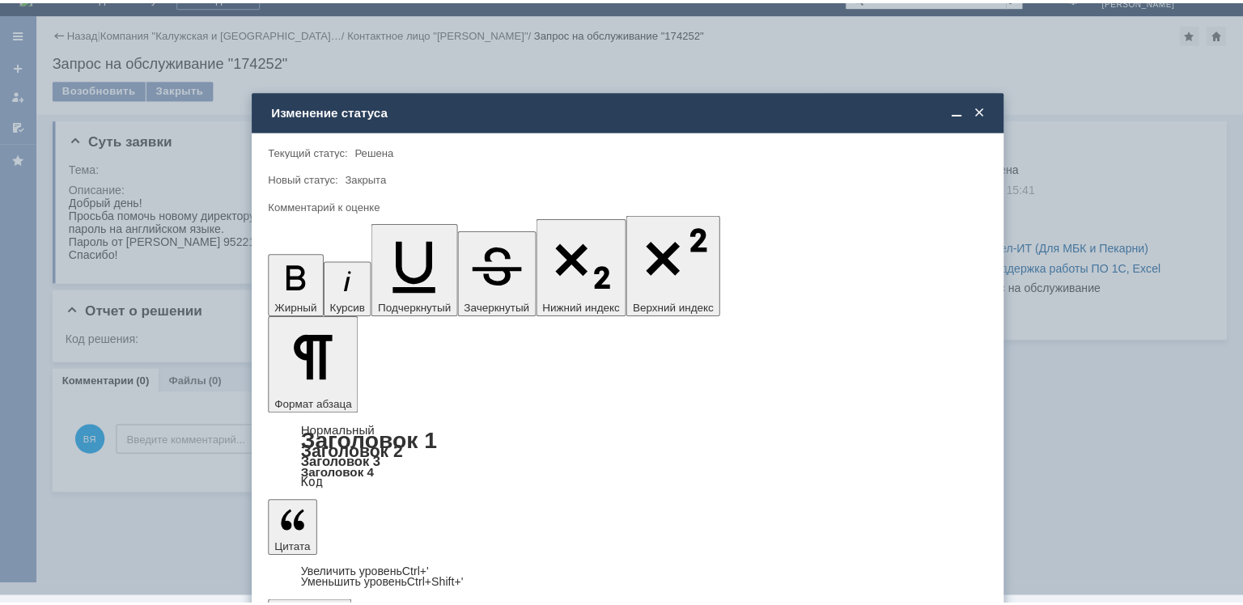
scroll to position [0, 0]
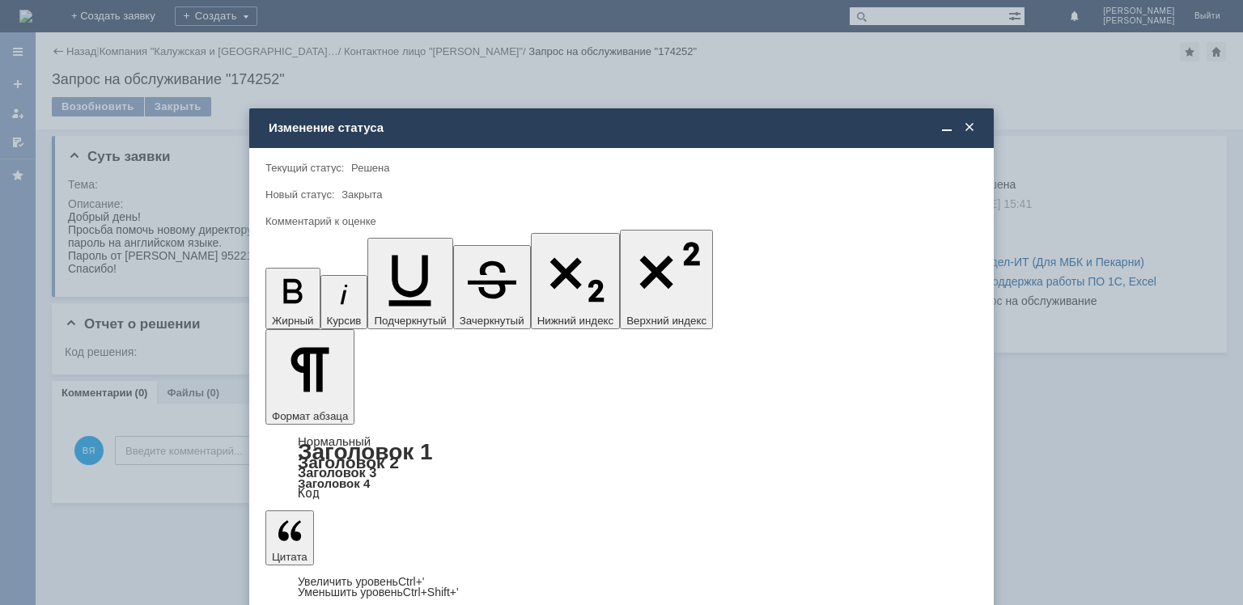
type input "5 - Отлично"
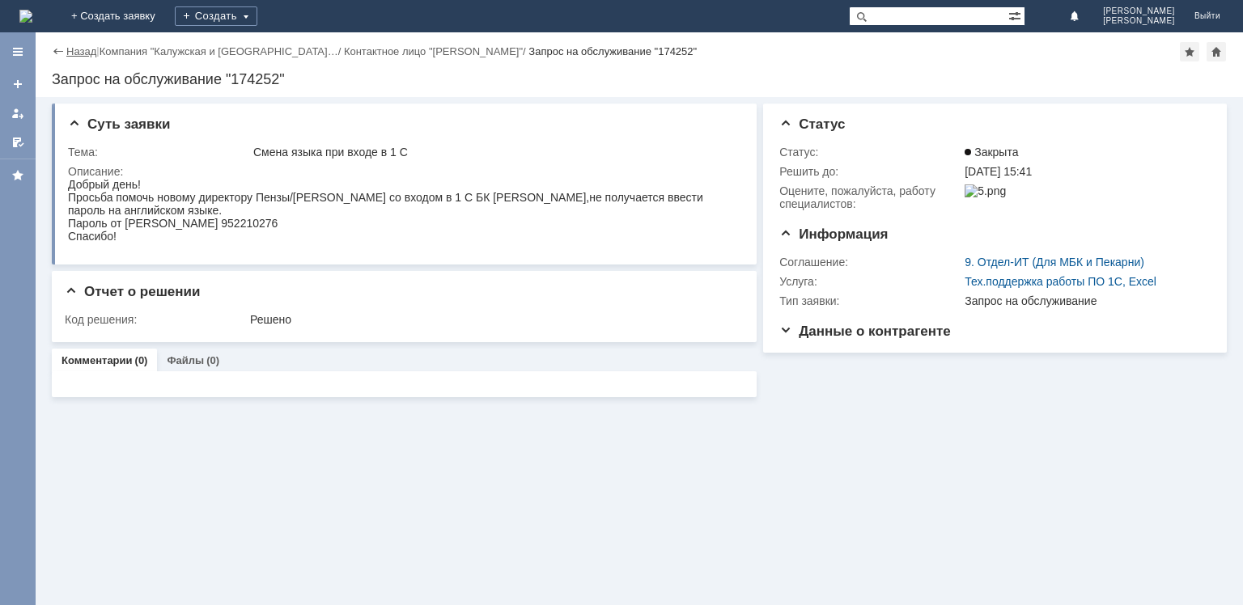
click at [83, 56] on link "Назад" at bounding box center [81, 51] width 30 height 12
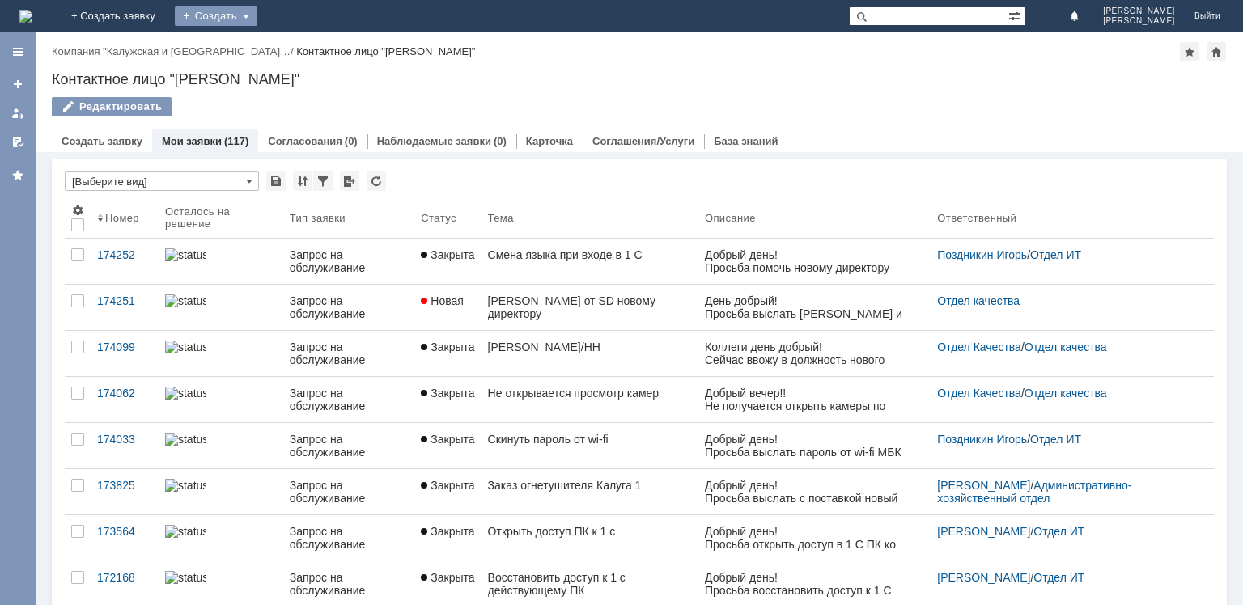
click at [257, 12] on div "Создать" at bounding box center [216, 15] width 83 height 19
click at [301, 54] on link "Заявка" at bounding box center [239, 48] width 123 height 19
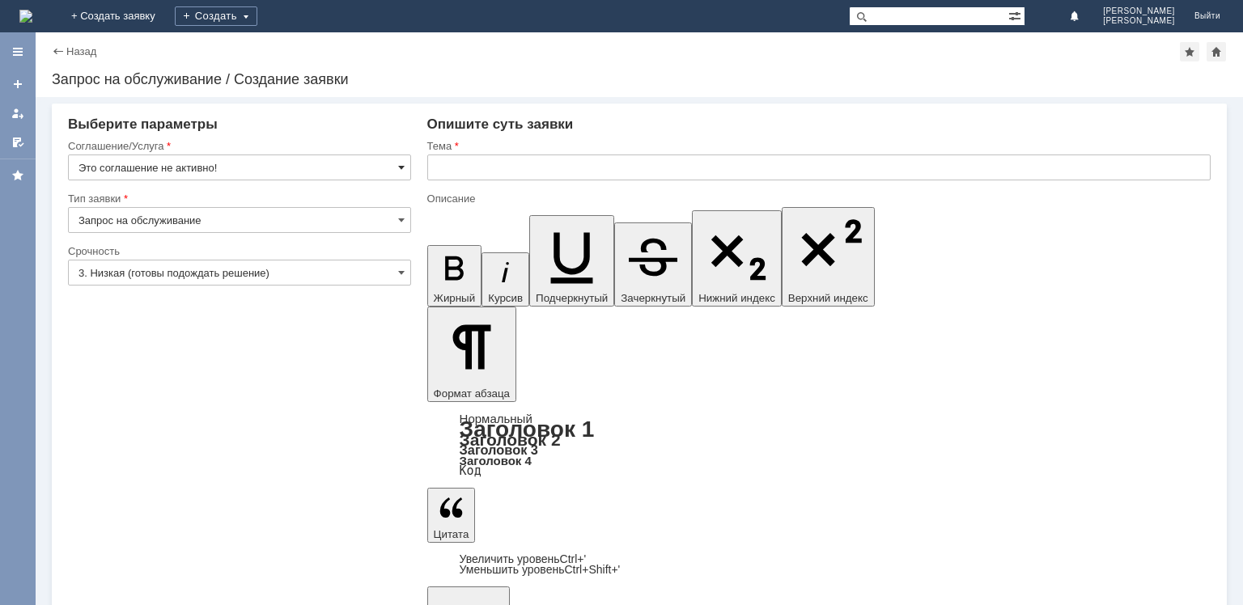
click at [402, 166] on span at bounding box center [401, 167] width 6 height 13
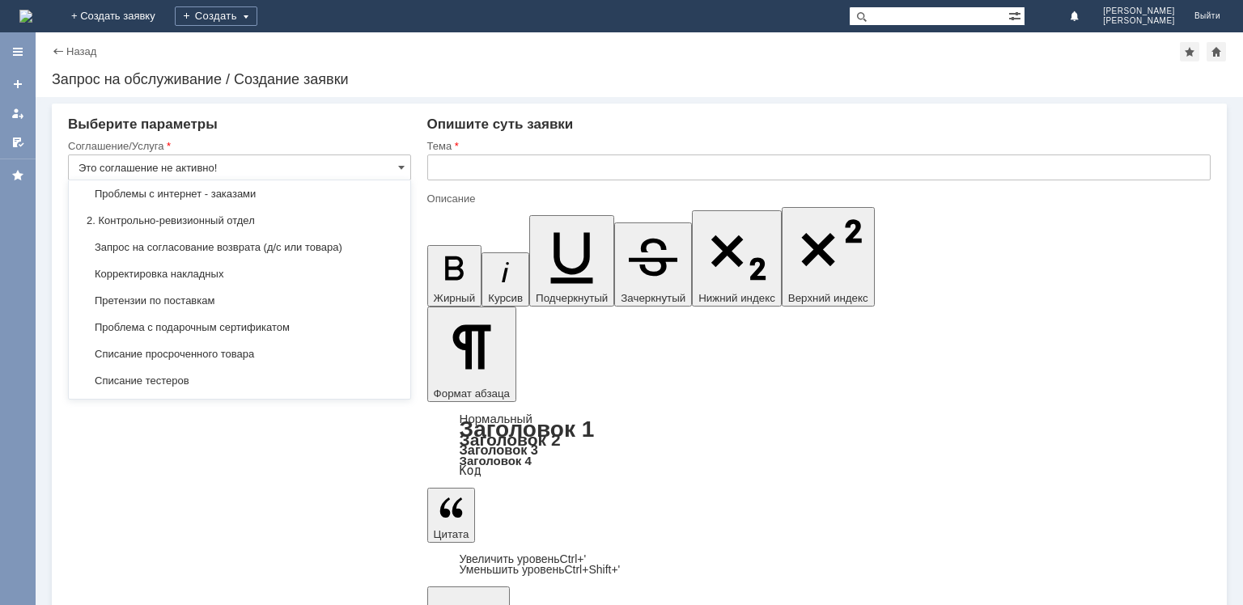
scroll to position [210, 0]
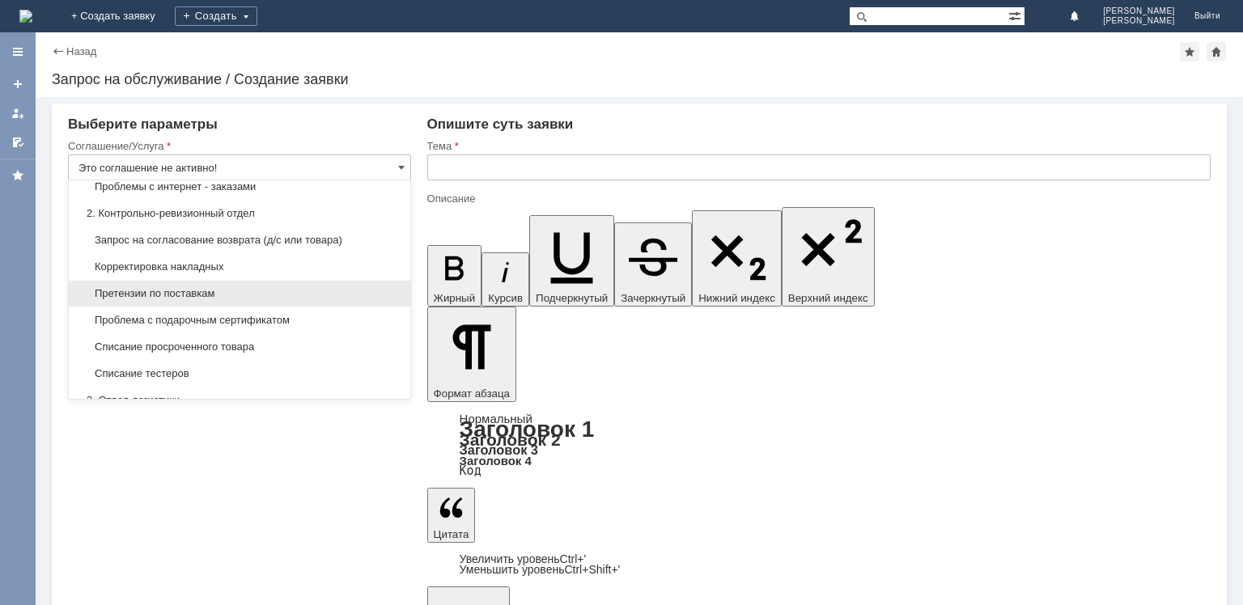
click at [227, 291] on span "Претензии по поставкам" at bounding box center [240, 293] width 322 height 13
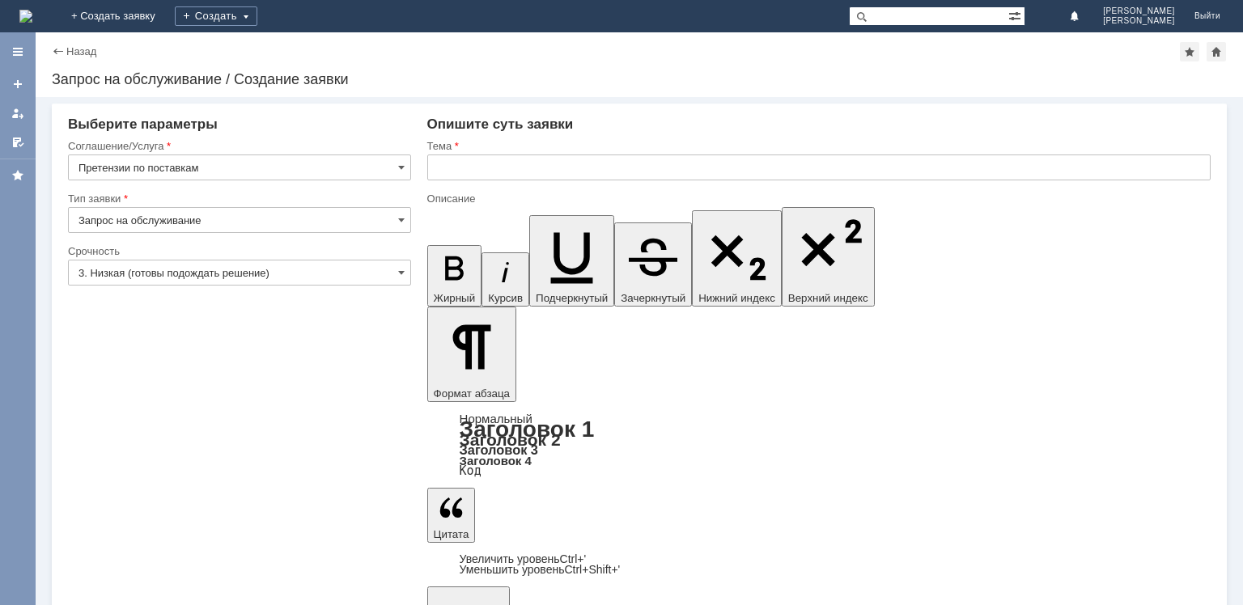
type input "Претензии по поставкам"
click at [350, 202] on div "Тип заявки" at bounding box center [238, 198] width 340 height 11
click at [363, 217] on input "Запрос на обслуживание" at bounding box center [239, 220] width 343 height 26
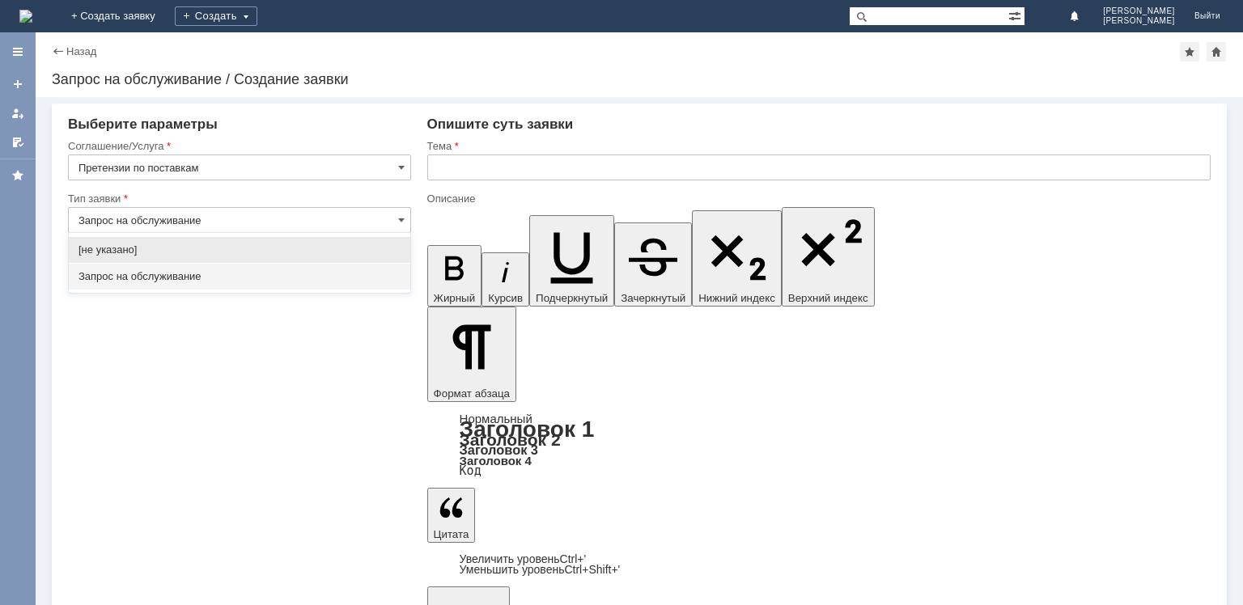
click at [272, 275] on span "Запрос на обслуживание" at bounding box center [240, 276] width 322 height 13
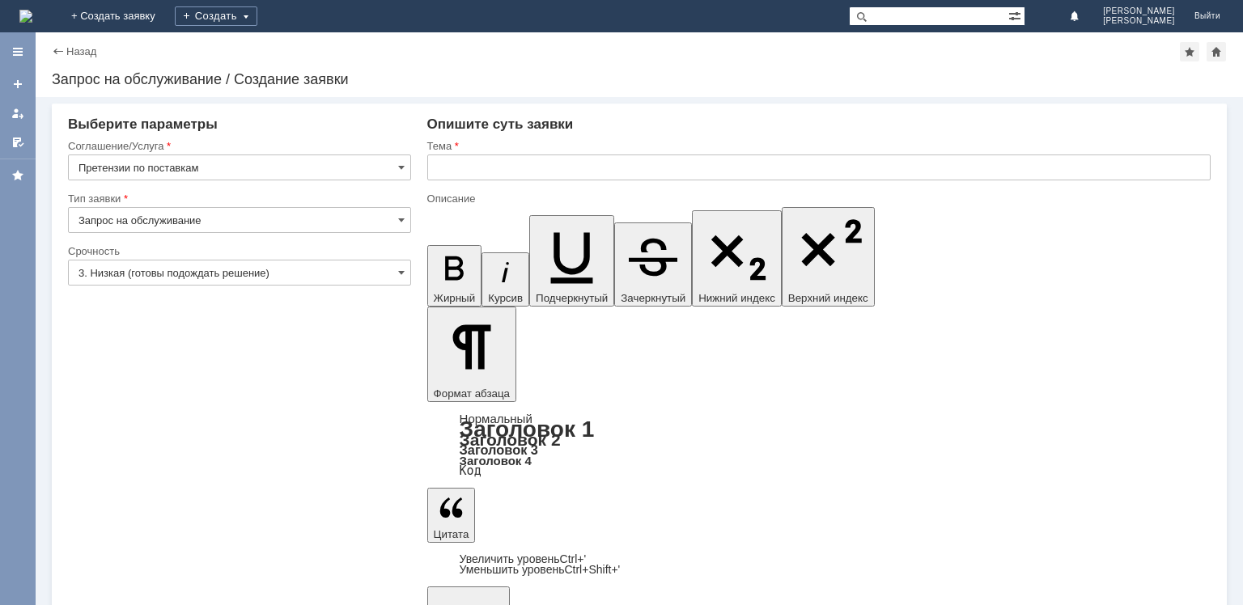
type input "Запрос на обслуживание"
click at [327, 283] on input "3. Низкая (готовы подождать решение)" at bounding box center [239, 273] width 343 height 26
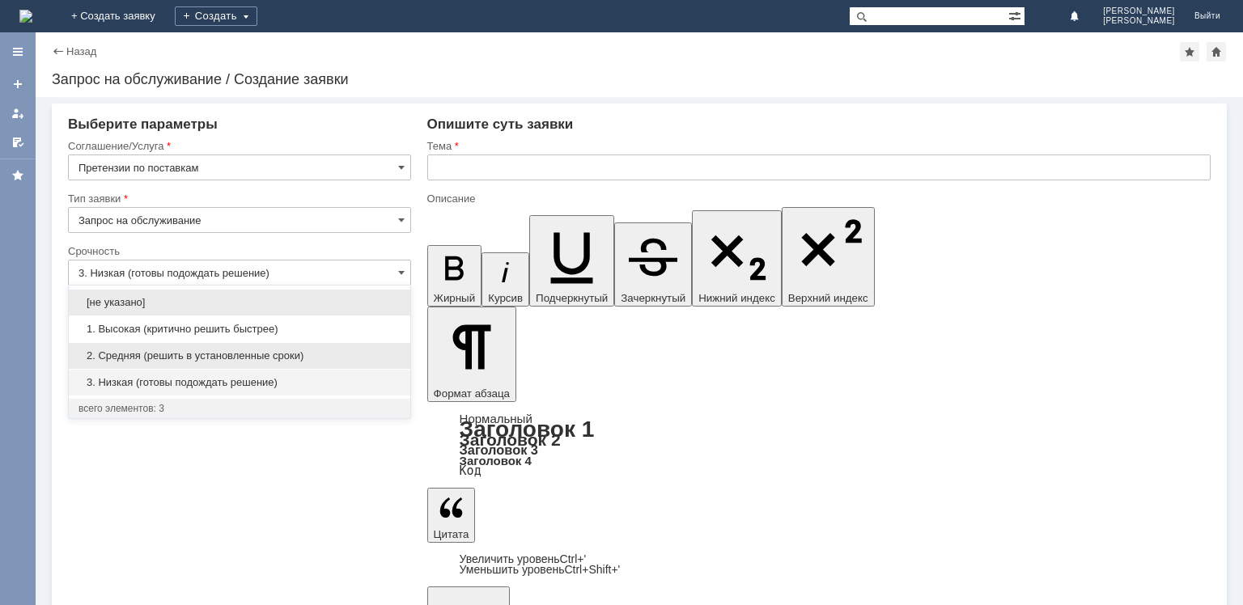
click at [276, 355] on span "2. Средняя (решить в установленные сроки)" at bounding box center [240, 356] width 322 height 13
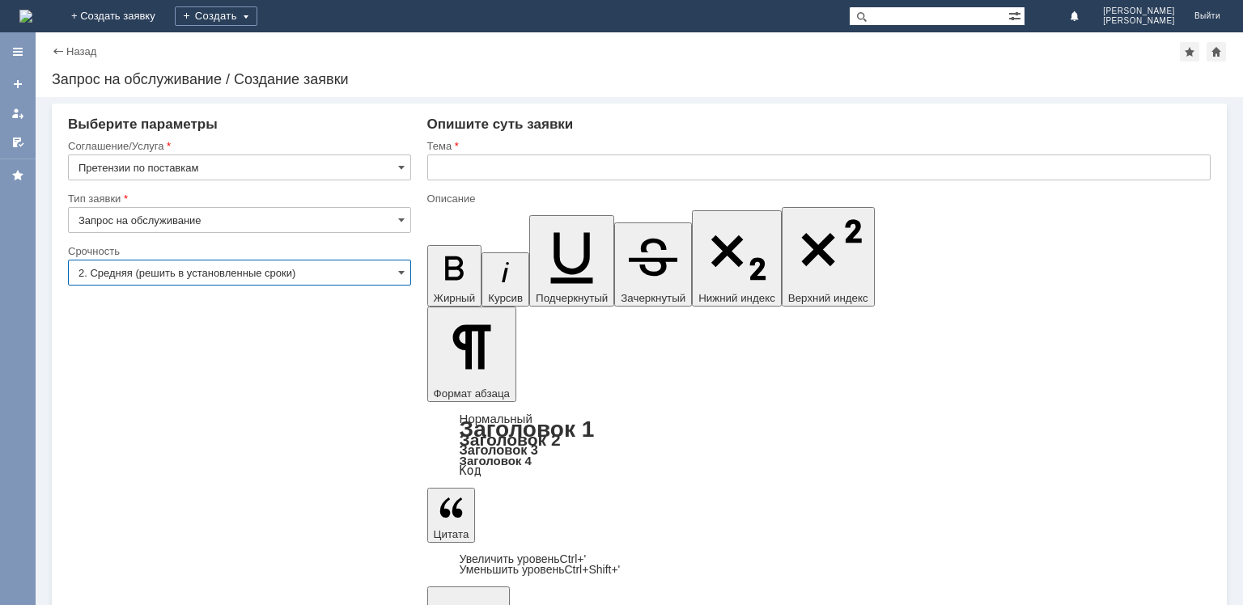
type input "2. Средняя (решить в установленные сроки)"
click at [538, 169] on input "text" at bounding box center [818, 168] width 783 height 26
type input "Акт расхождения"
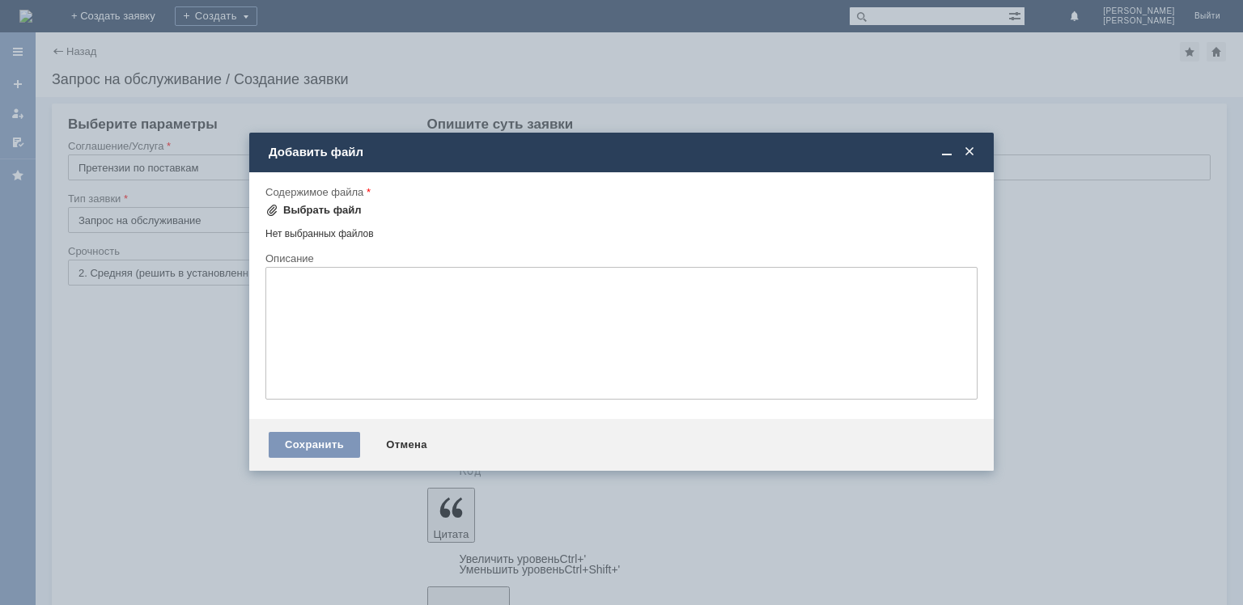
click at [327, 209] on div "Выбрать файл" at bounding box center [322, 210] width 79 height 13
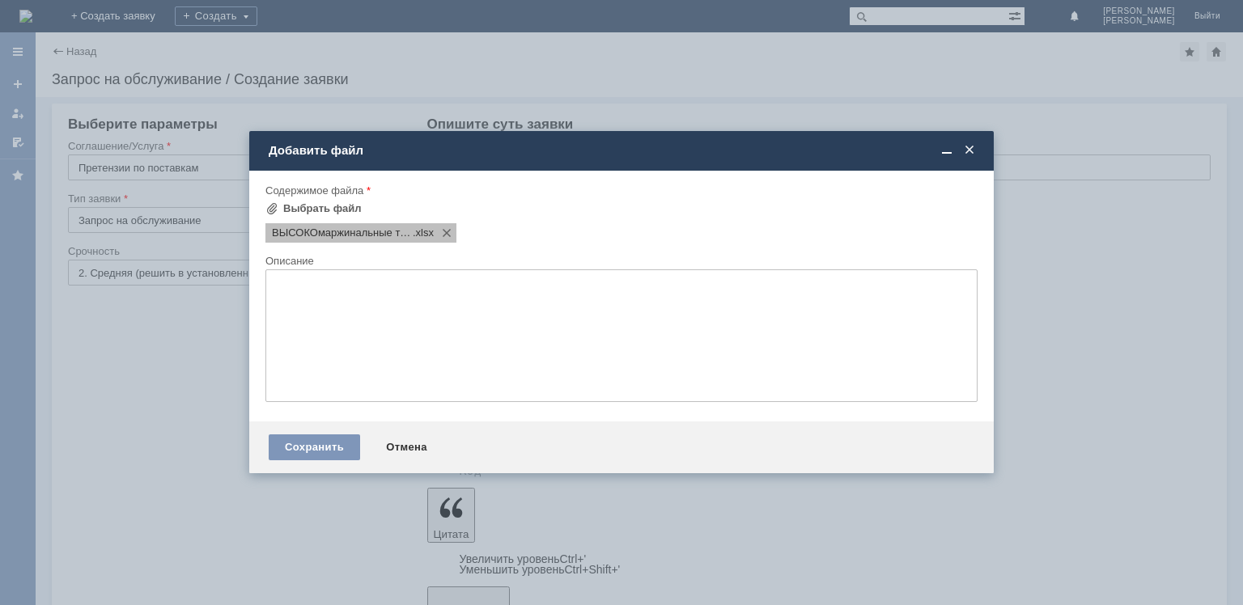
scroll to position [0, 0]
click at [319, 445] on div "Сохранить" at bounding box center [314, 448] width 91 height 26
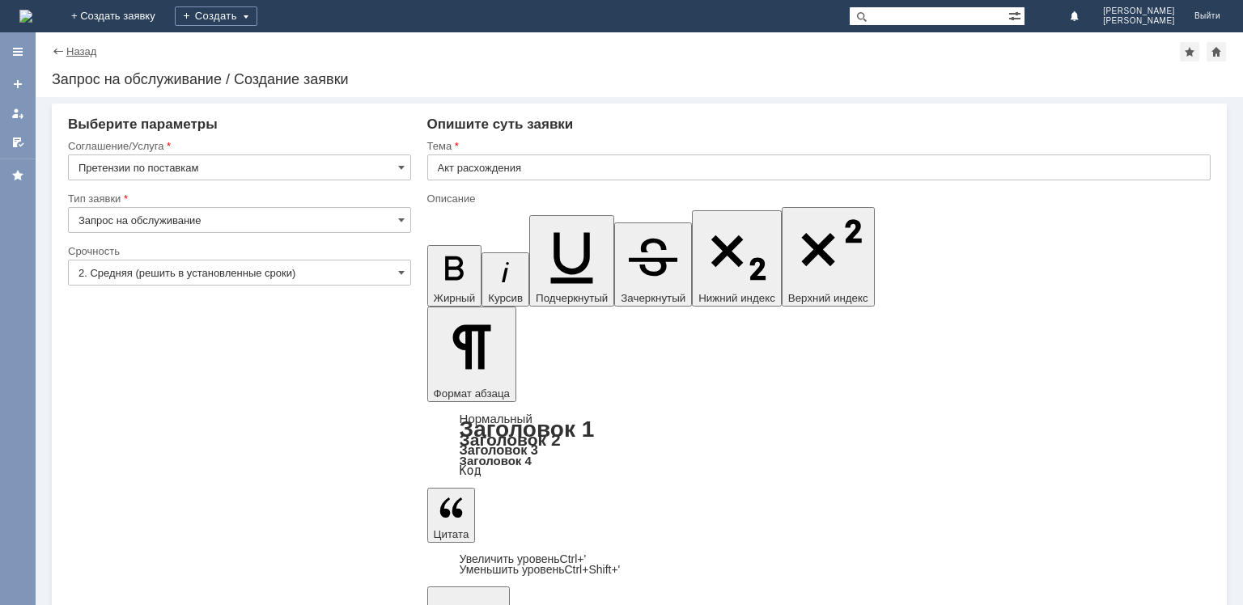
click at [78, 53] on link "Назад" at bounding box center [81, 51] width 30 height 12
